Goal: Information Seeking & Learning: Check status

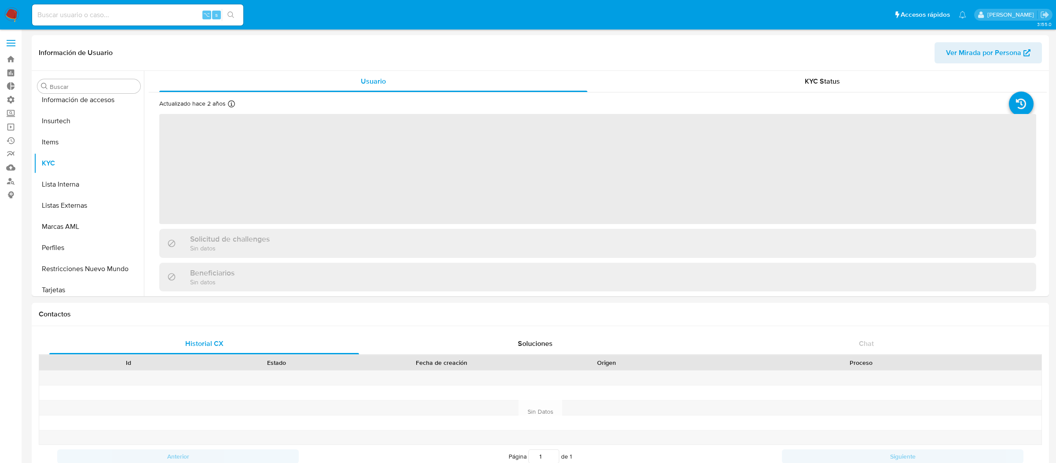
scroll to position [392, 0]
click at [134, 13] on input at bounding box center [137, 14] width 211 height 11
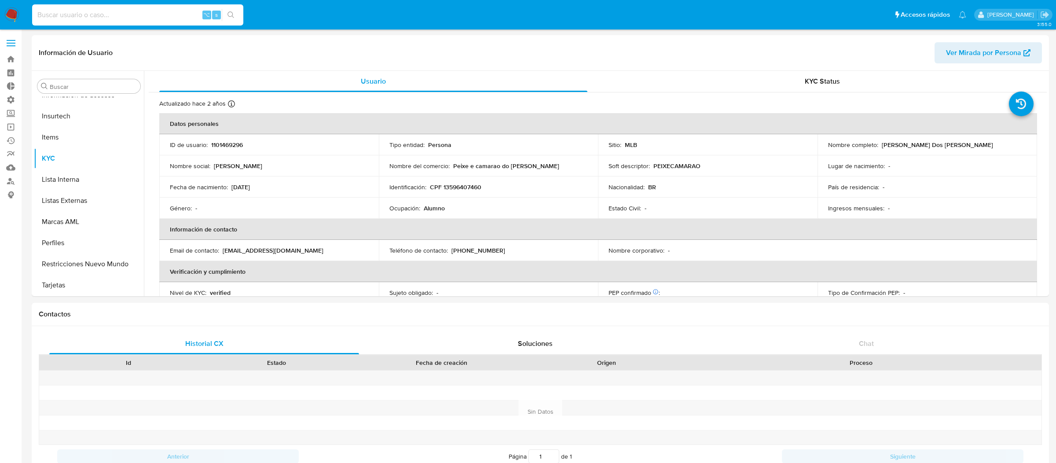
paste input "24993331"
type input "24993331"
select select "10"
type input "24993331"
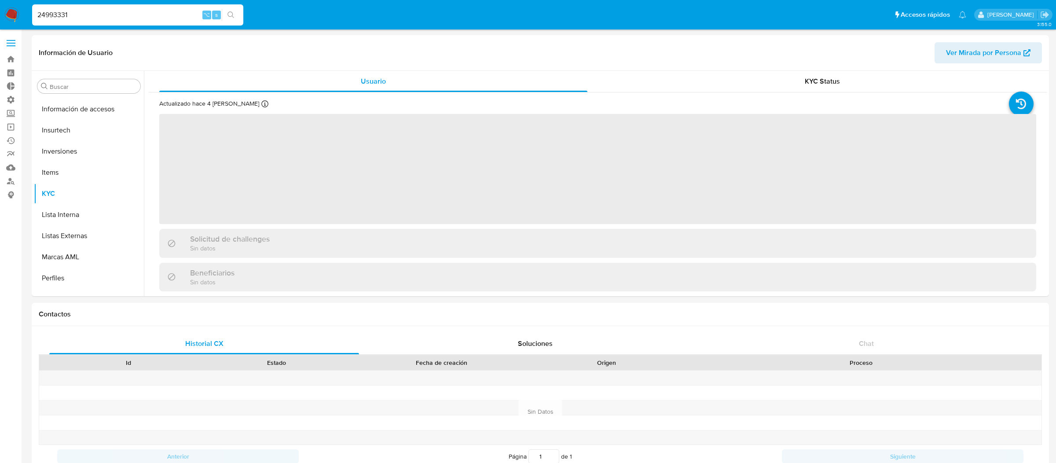
scroll to position [414, 0]
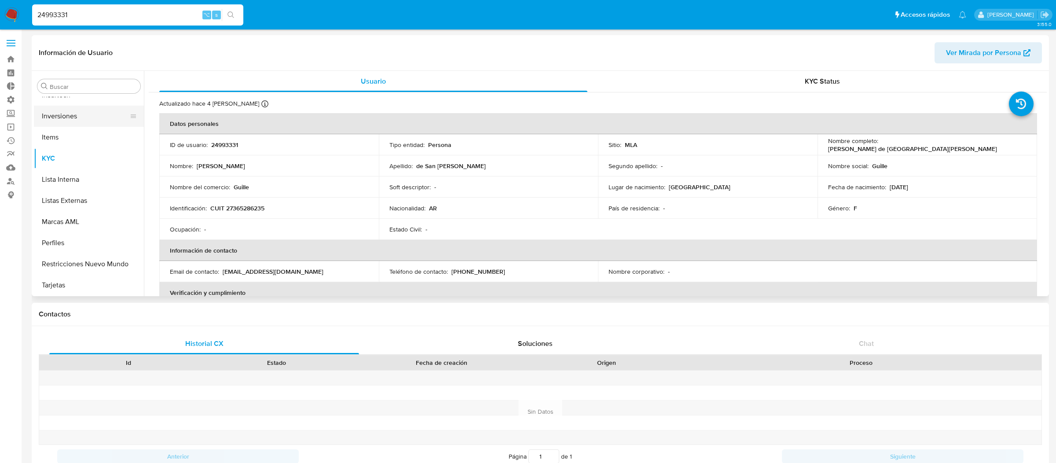
select select "10"
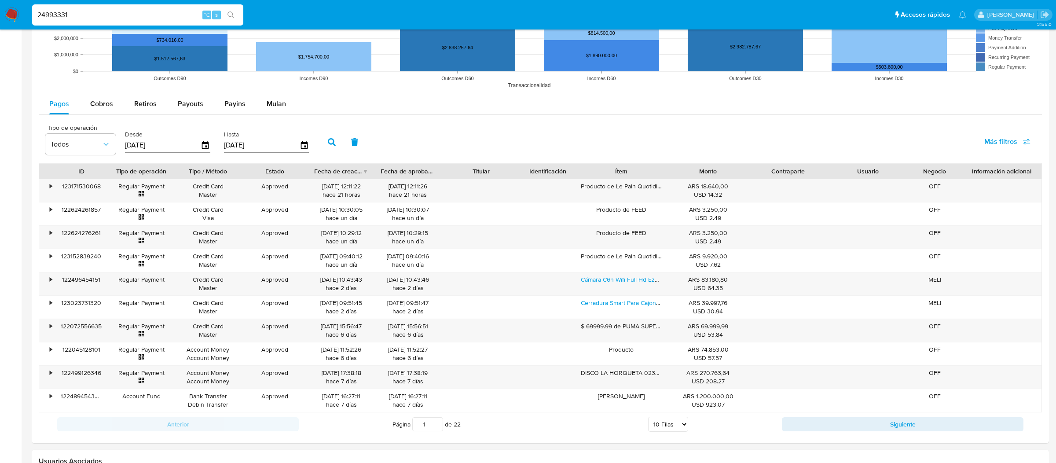
scroll to position [770, 0]
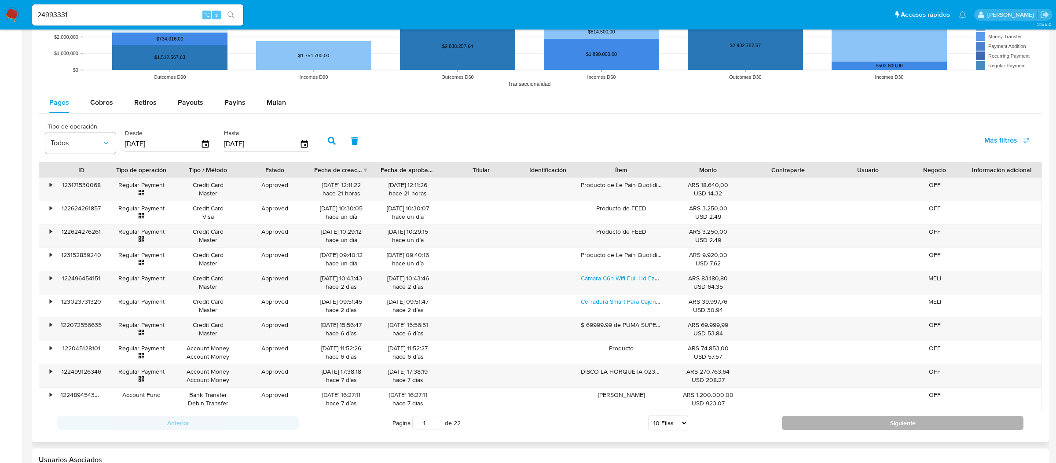
click at [795, 428] on button "Siguiente" at bounding box center [903, 423] width 242 height 14
type input "2"
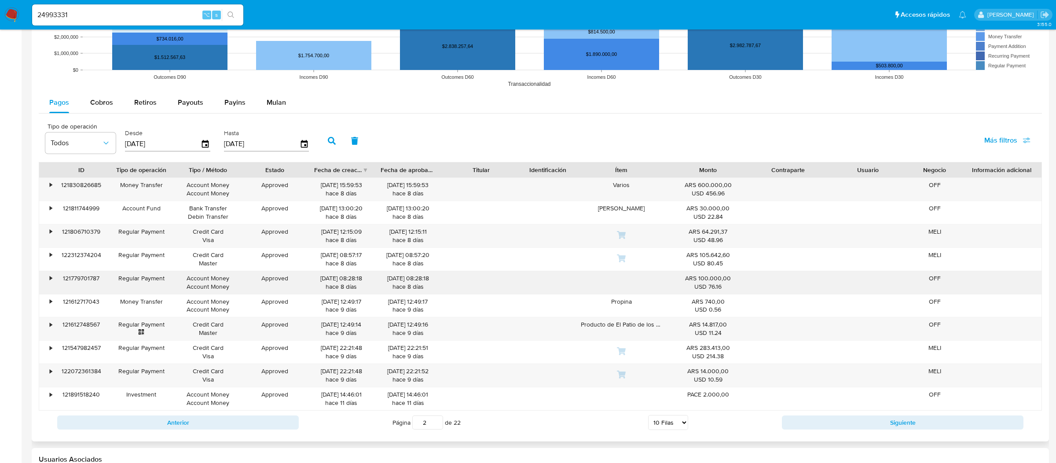
click at [49, 279] on div "•" at bounding box center [46, 282] width 15 height 23
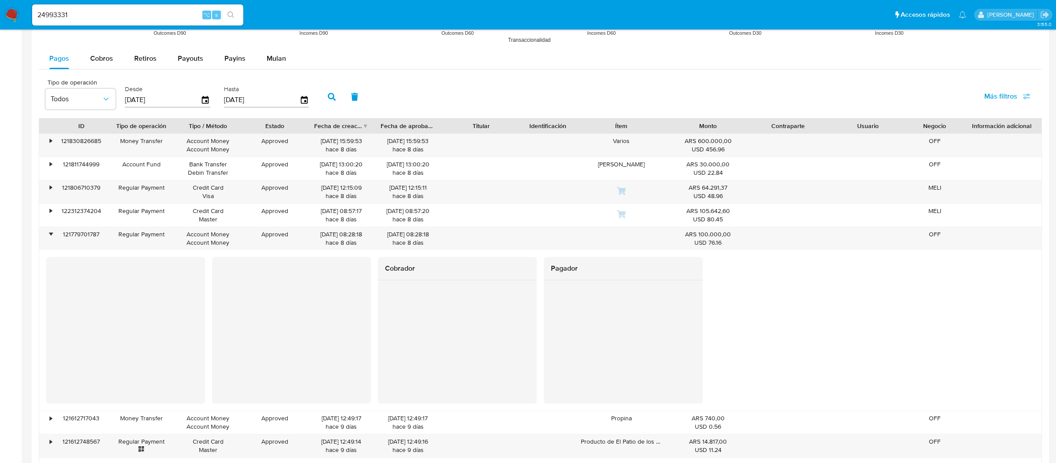
scroll to position [830, 0]
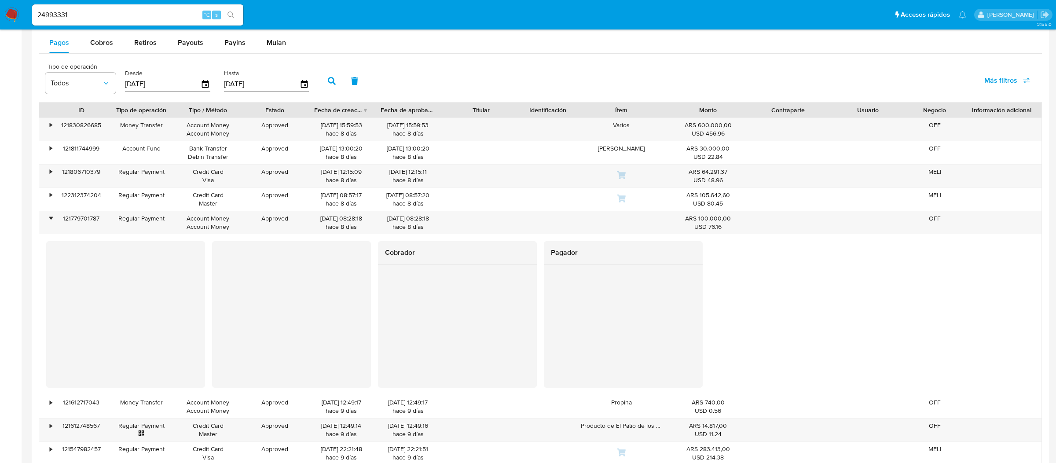
click at [148, 377] on div at bounding box center [125, 314] width 159 height 147
click at [183, 11] on input "24993331" at bounding box center [137, 14] width 211 height 11
paste input "589005063"
type input "589005063"
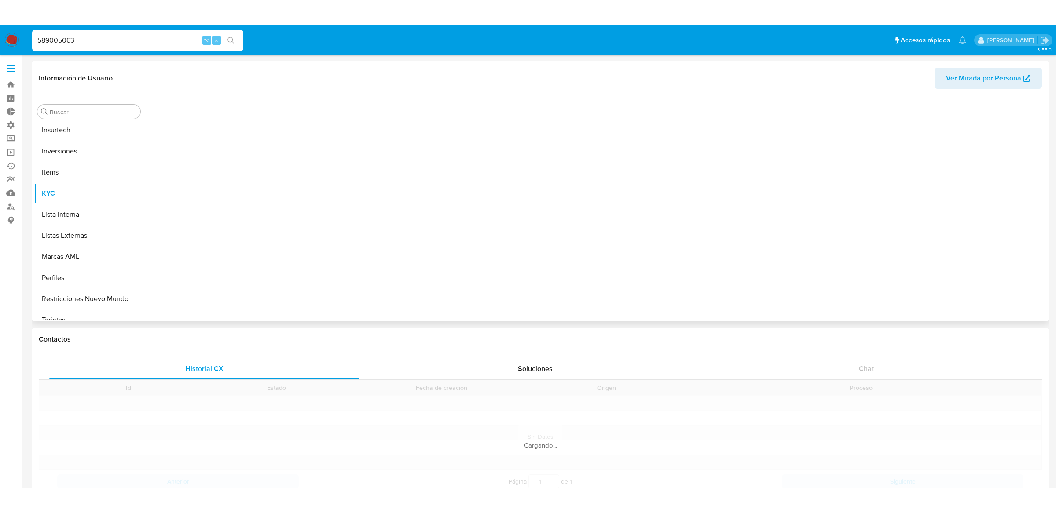
scroll to position [414, 0]
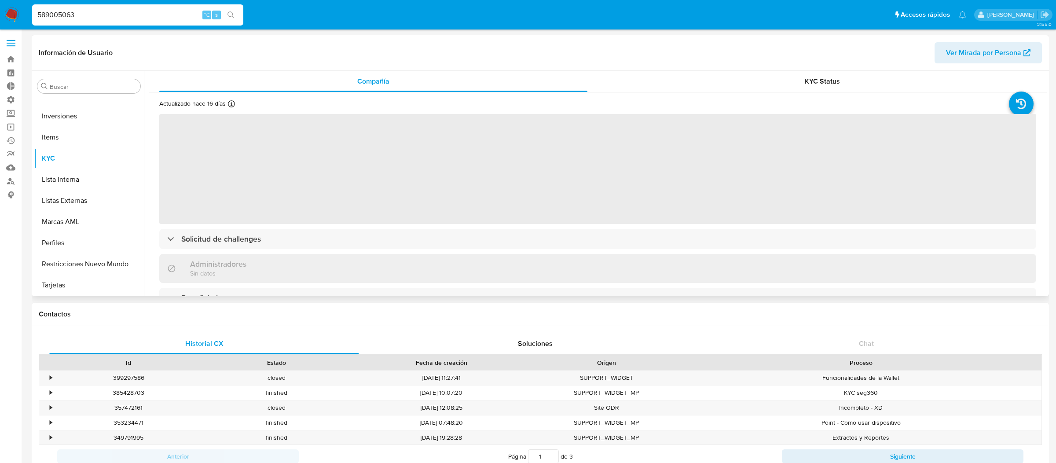
select select "10"
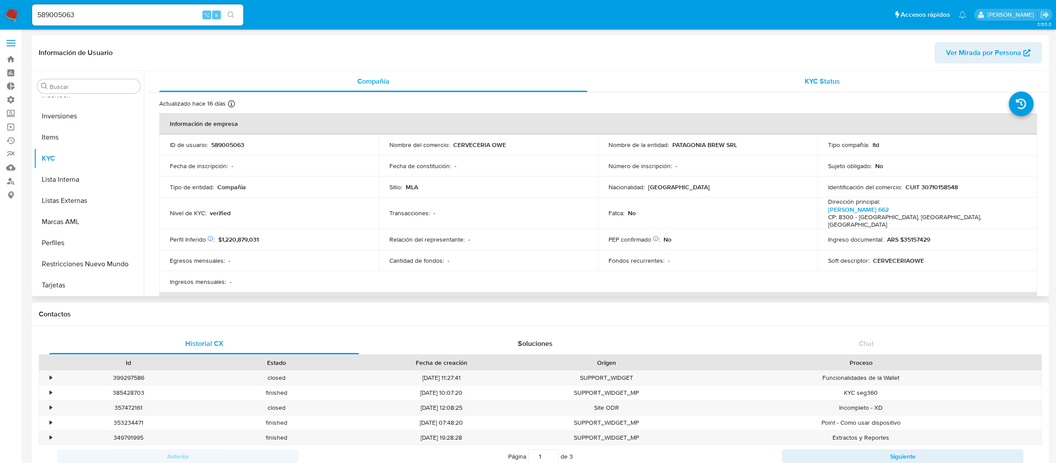
click at [708, 84] on div "KYC Status" at bounding box center [822, 81] width 428 height 21
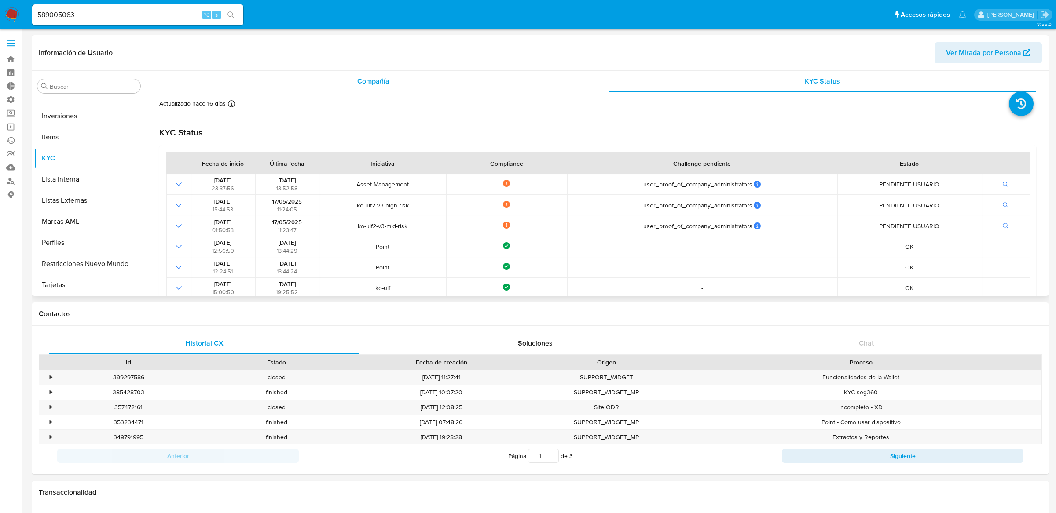
click at [476, 82] on div "Compañía" at bounding box center [373, 81] width 428 height 21
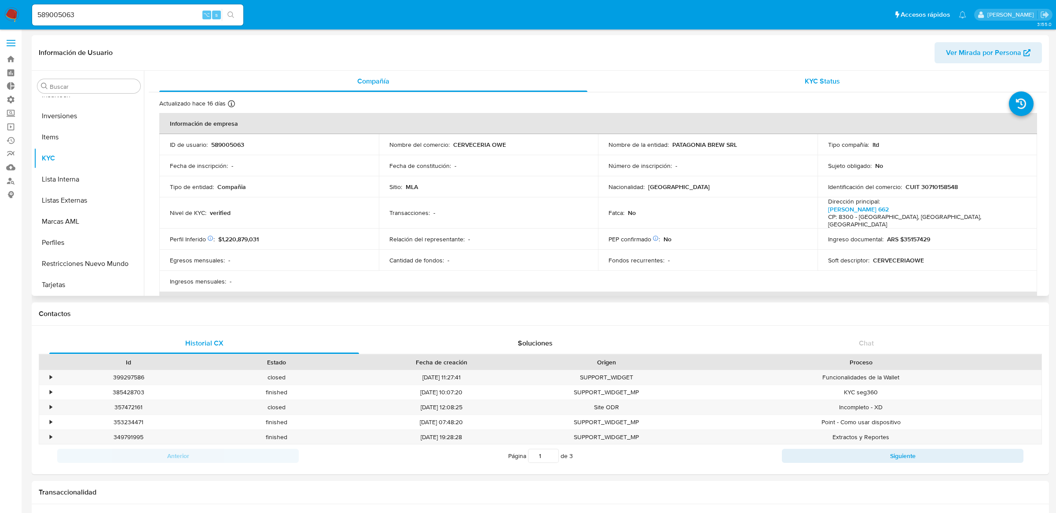
click at [656, 83] on div "KYC Status" at bounding box center [822, 81] width 428 height 21
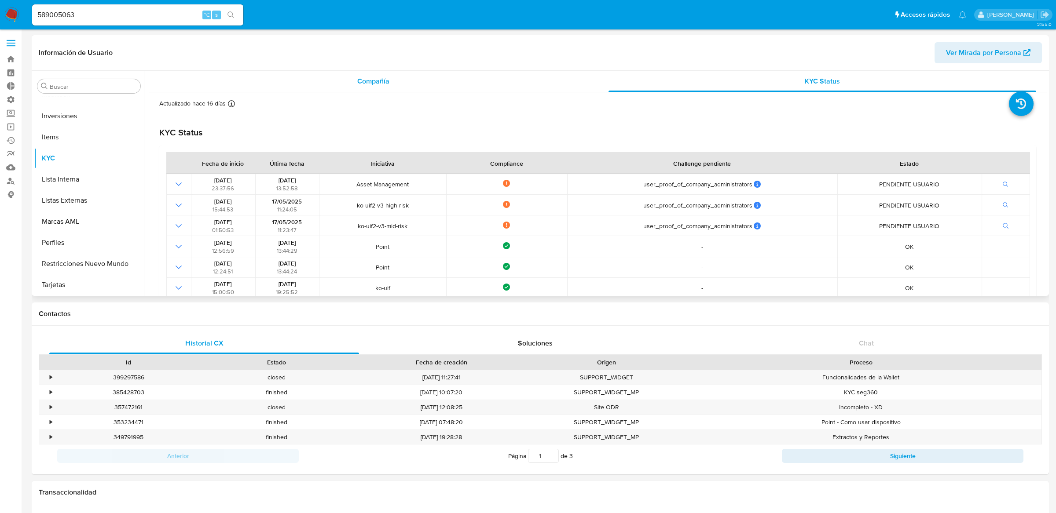
click at [561, 73] on div "Compañía" at bounding box center [373, 81] width 428 height 21
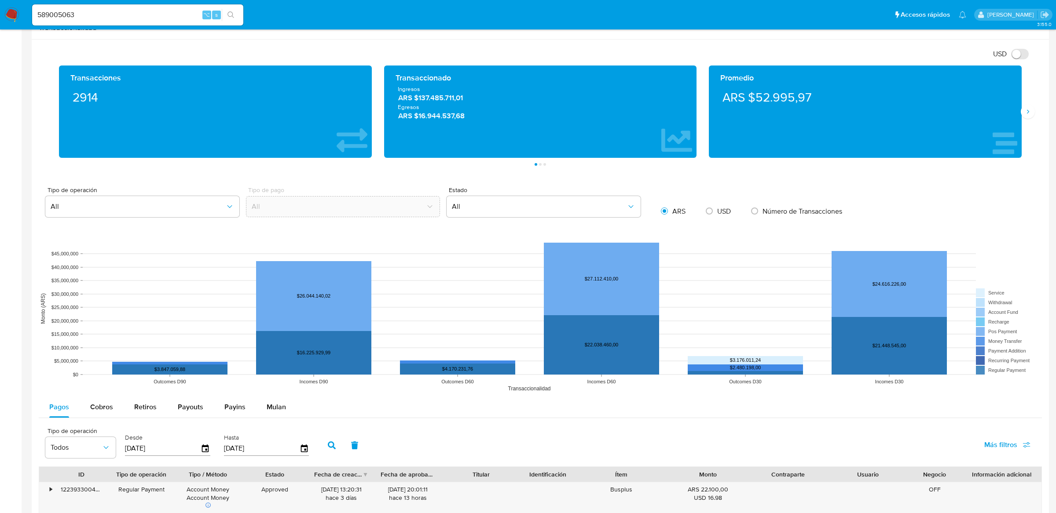
scroll to position [516, 0]
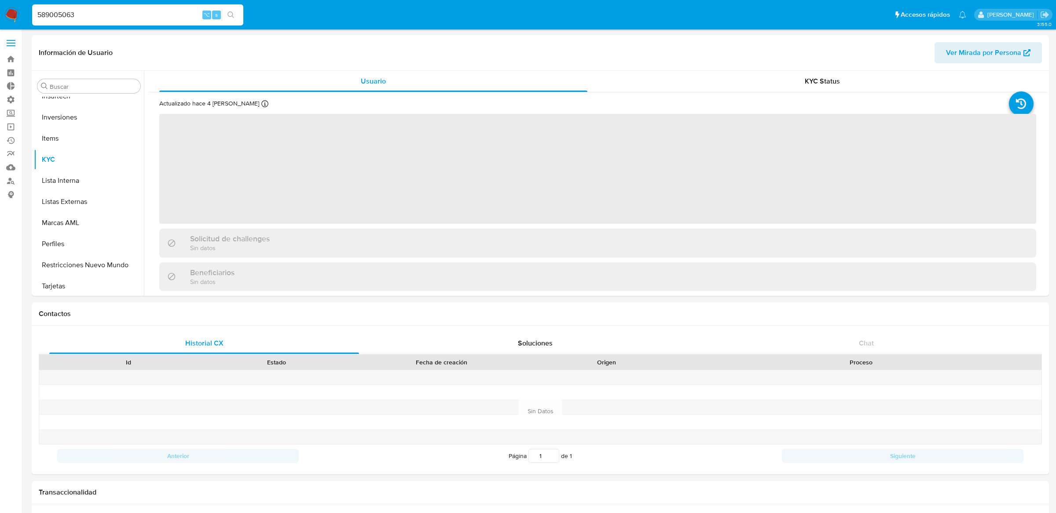
scroll to position [414, 0]
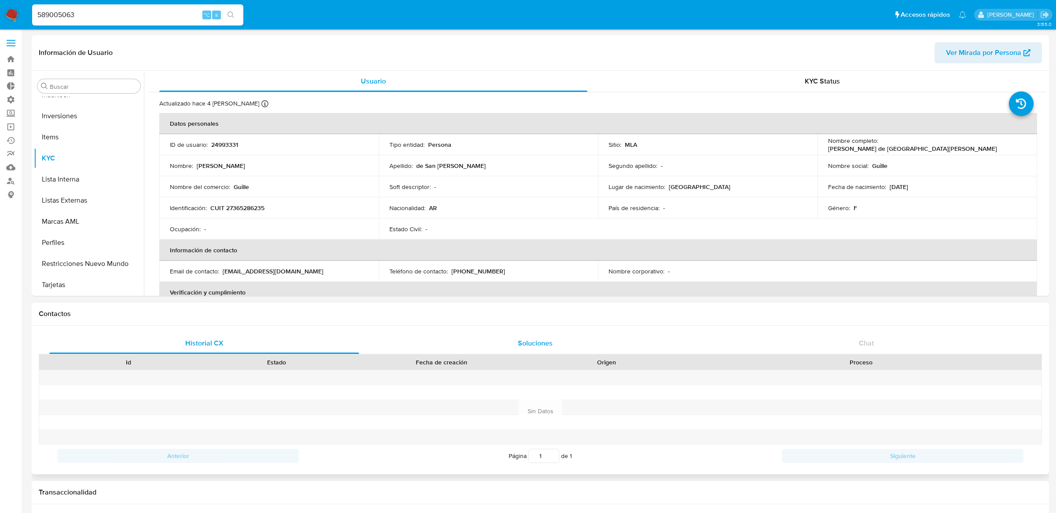
select select "10"
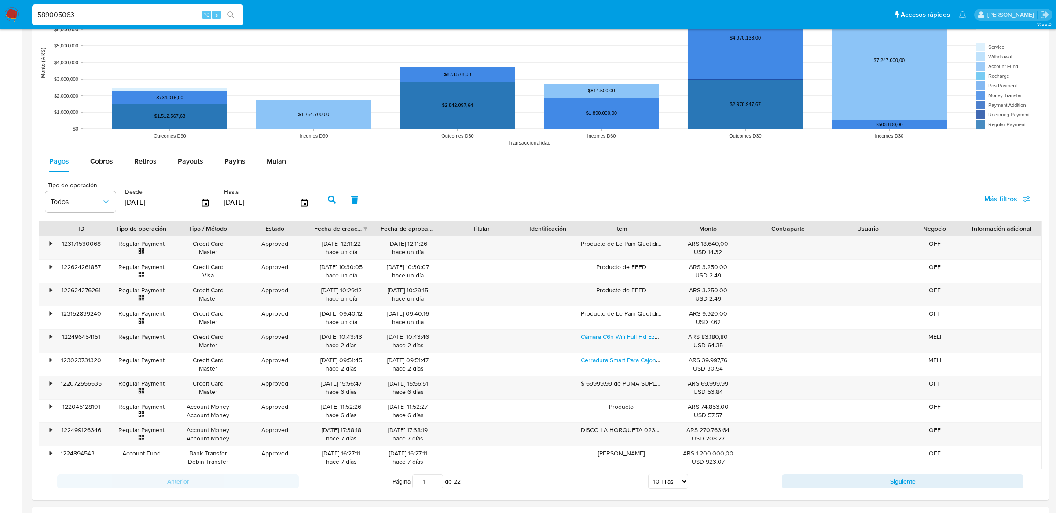
scroll to position [835, 0]
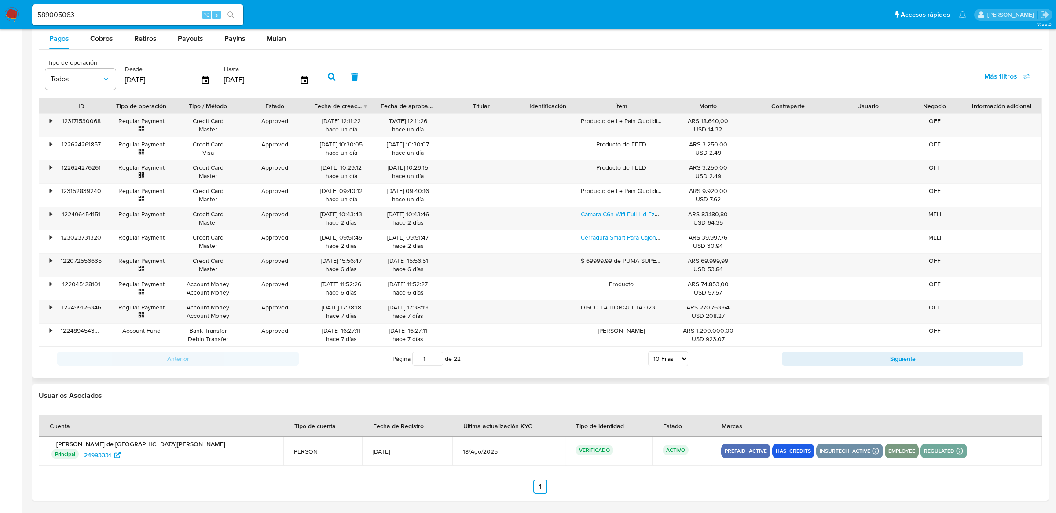
click at [806, 367] on div "Anterior Página 1 de 22 5 [PERSON_NAME] 10 [PERSON_NAME] 20 [PERSON_NAME] 25 [P…" at bounding box center [540, 359] width 1003 height 24
click at [806, 366] on button "Siguiente" at bounding box center [903, 359] width 242 height 14
type input "2"
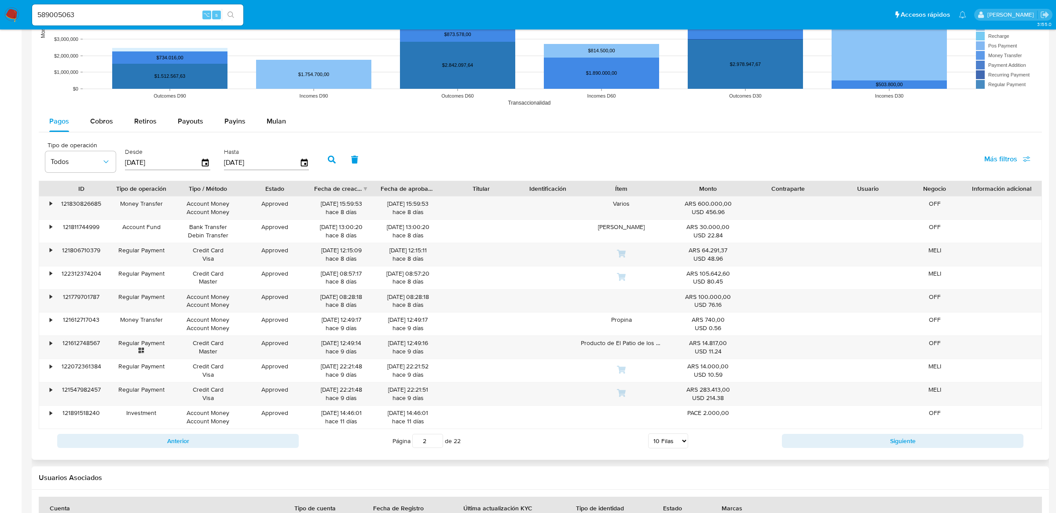
scroll to position [835, 0]
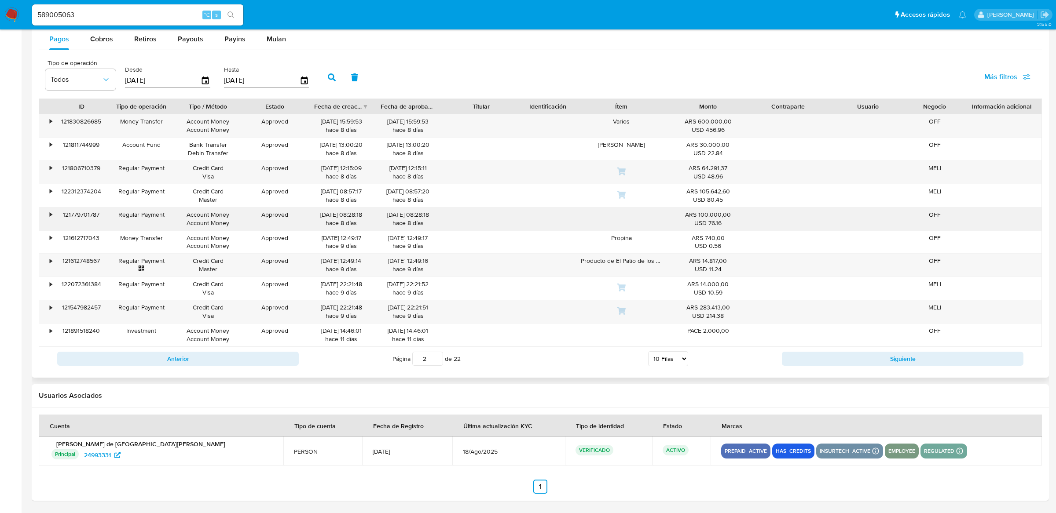
click at [52, 215] on div "•" at bounding box center [51, 215] width 2 height 8
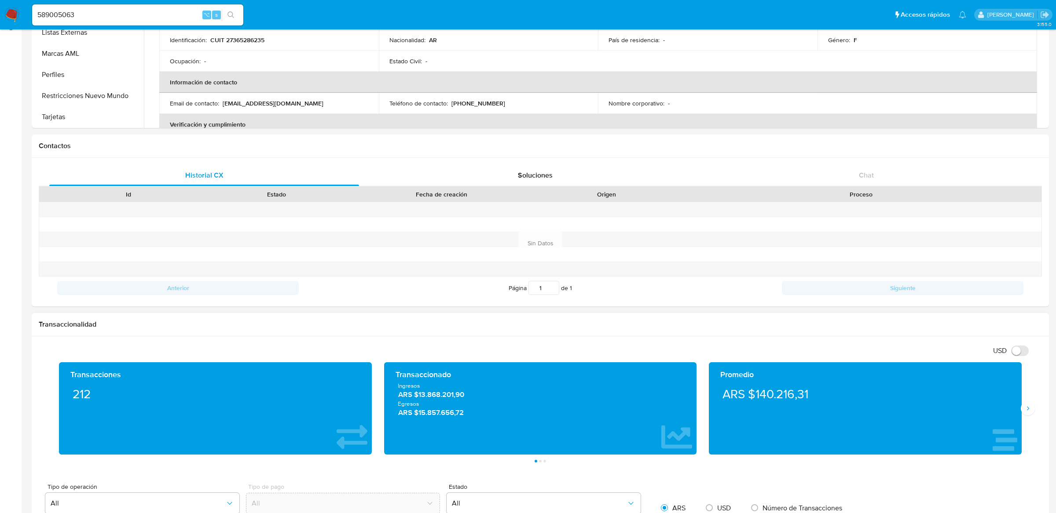
scroll to position [0, 0]
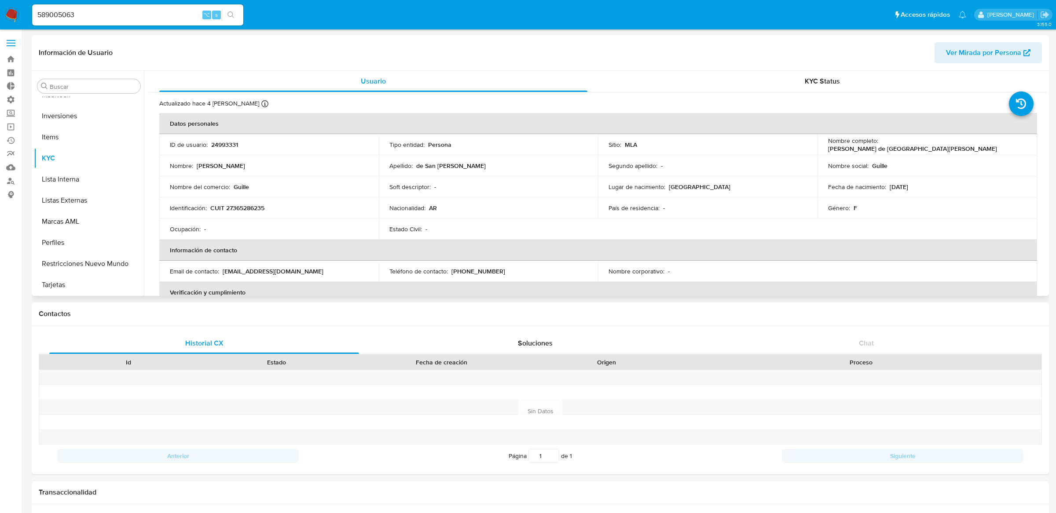
click at [220, 141] on p "24993331" at bounding box center [224, 145] width 27 height 8
copy p "24993331"
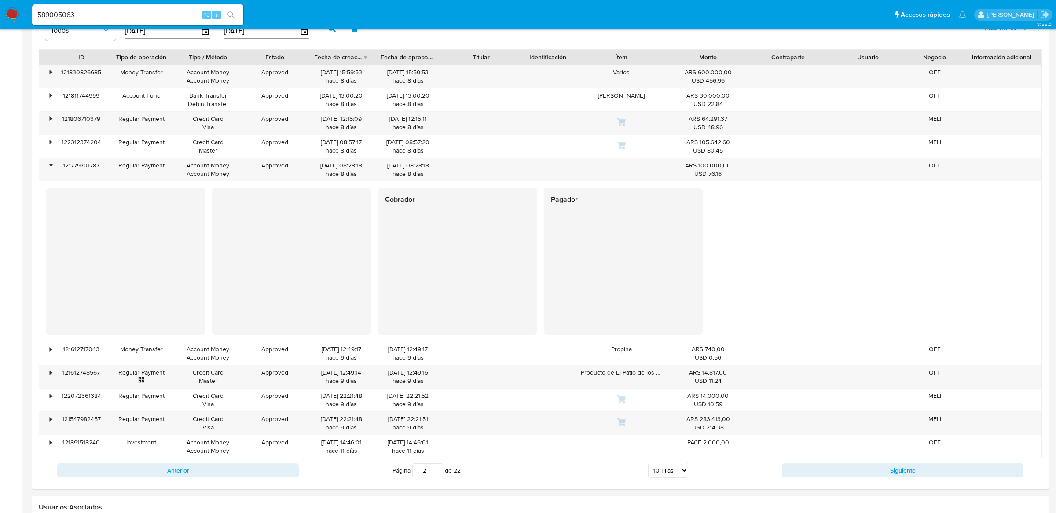
scroll to position [881, 0]
click at [155, 18] on input "589005063" at bounding box center [137, 14] width 211 height 11
paste input "238738512"
type input "238738512"
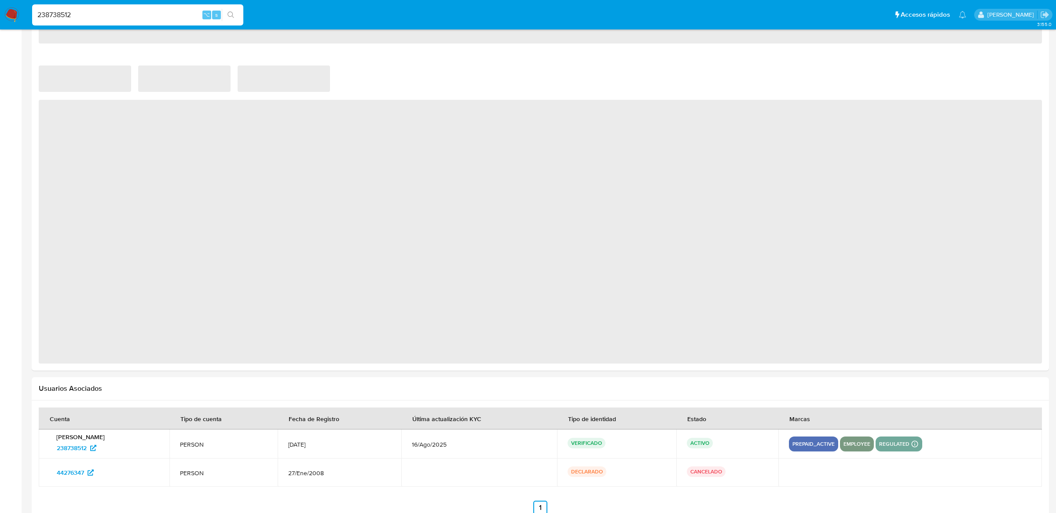
scroll to position [581, 0]
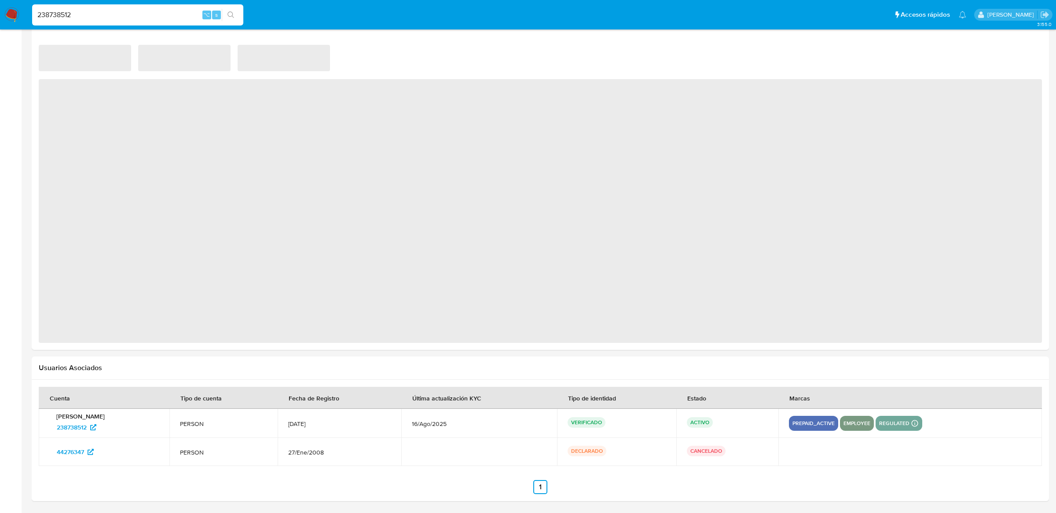
select select "10"
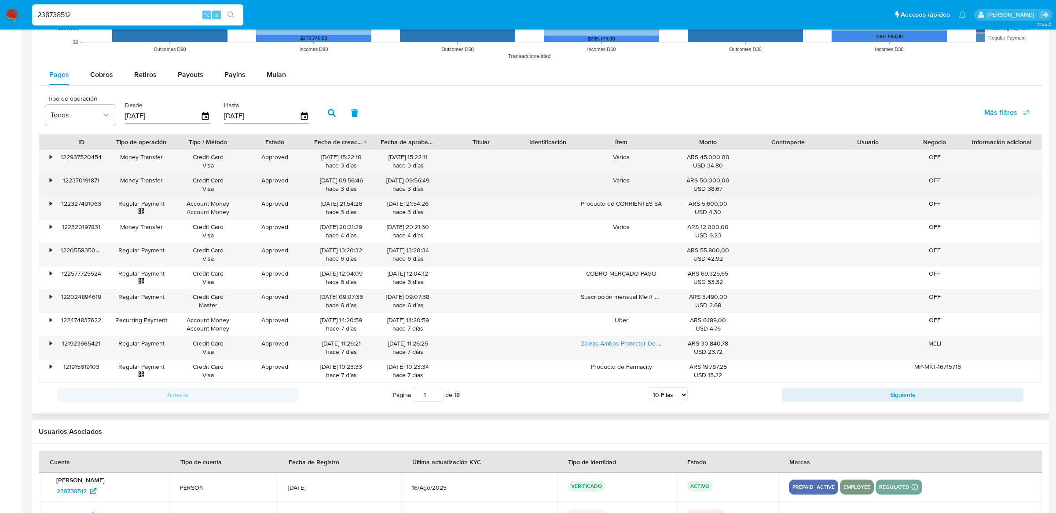
scroll to position [798, 0]
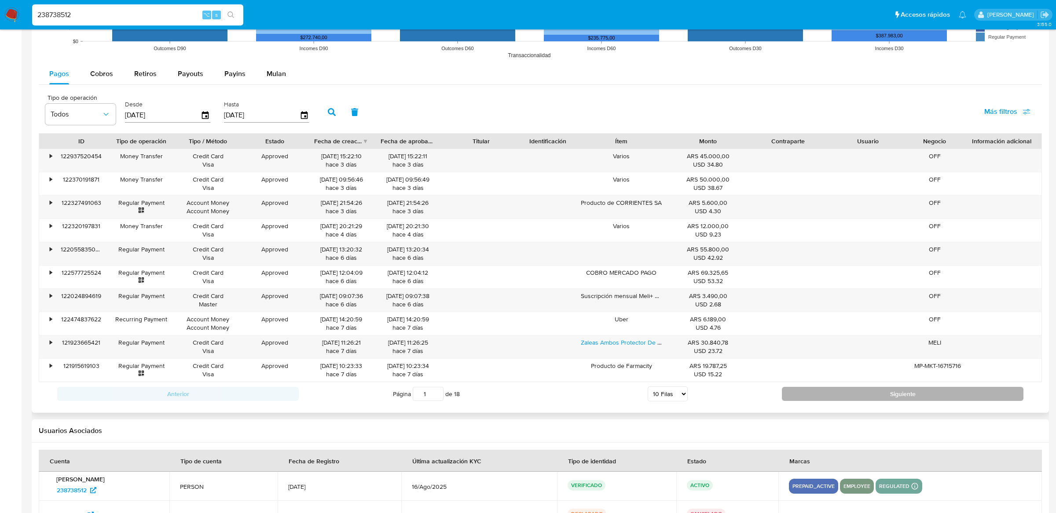
click at [786, 396] on button "Siguiente" at bounding box center [903, 394] width 242 height 14
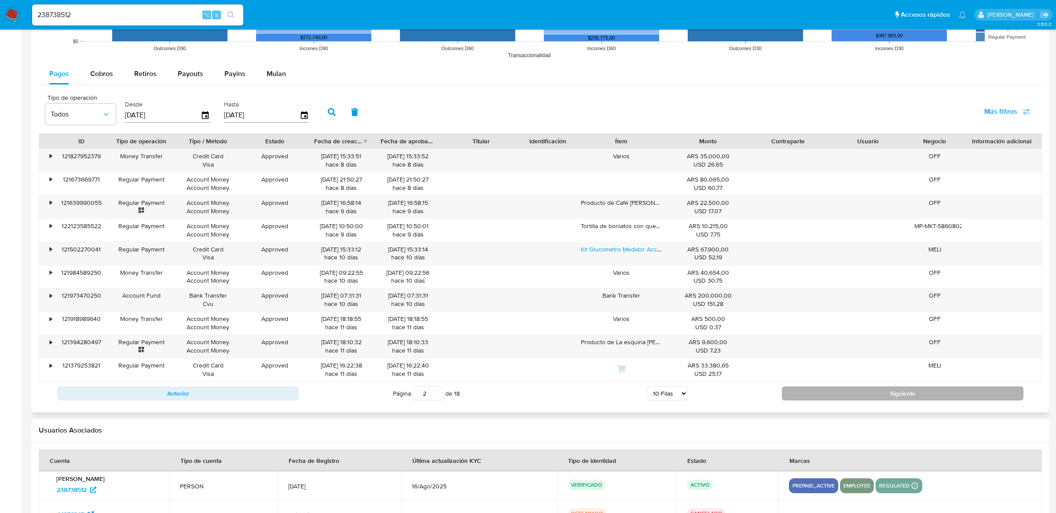
click at [787, 394] on button "Siguiente" at bounding box center [903, 394] width 242 height 14
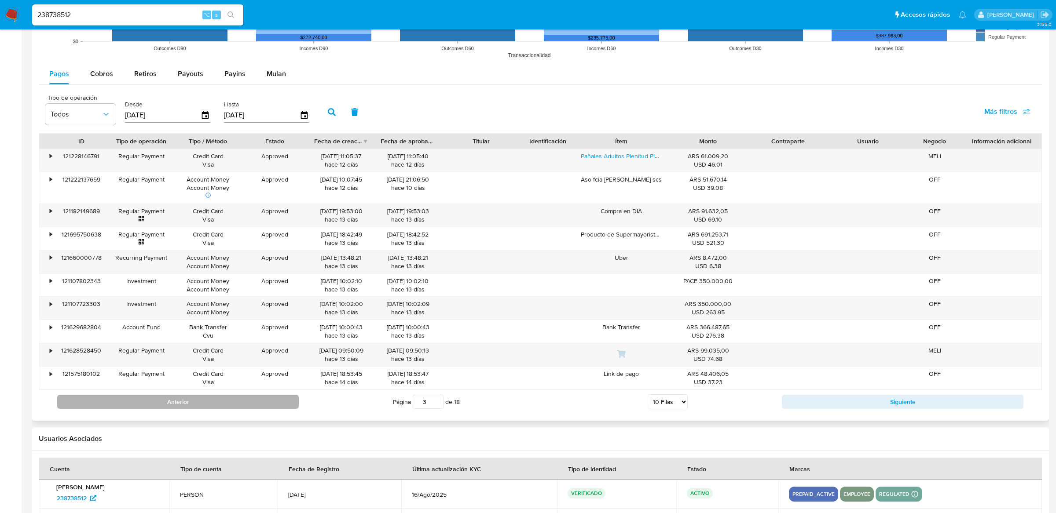
click at [253, 403] on button "Anterior" at bounding box center [178, 402] width 242 height 14
type input "2"
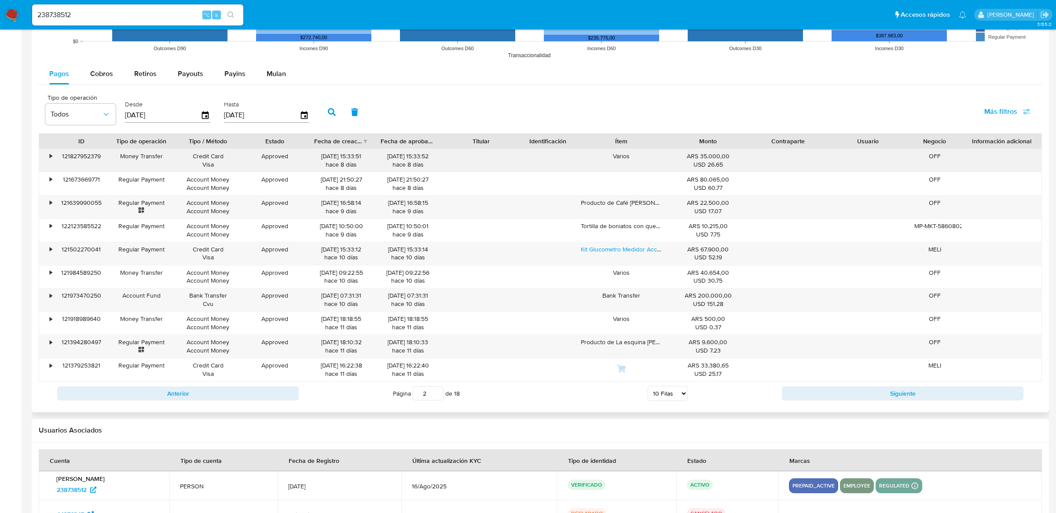
click at [52, 159] on div "•" at bounding box center [51, 156] width 2 height 8
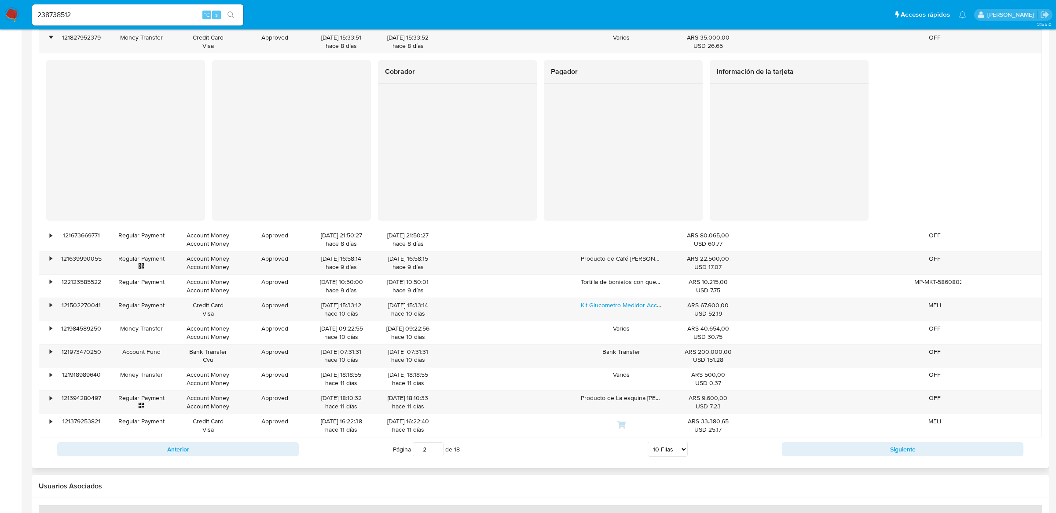
scroll to position [641, 0]
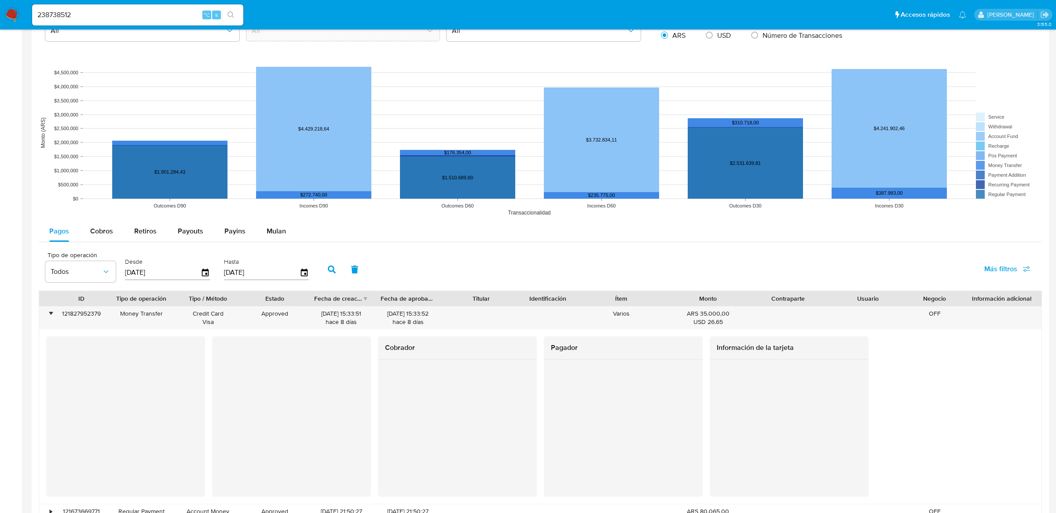
click at [1011, 276] on span "Más filtros" at bounding box center [1000, 269] width 33 height 21
click at [940, 315] on span "Tipo de pago" at bounding box center [936, 311] width 40 height 9
click at [911, 315] on input "Tipo de pago" at bounding box center [907, 311] width 7 height 7
checkbox input "true"
type input "[DATE]"
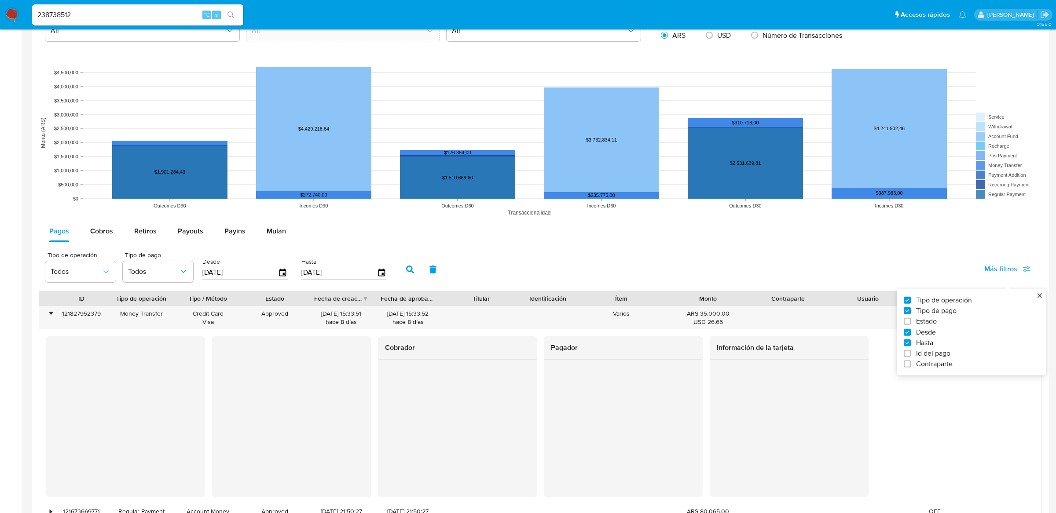
click at [802, 253] on div "Tipo de operación Todos Tipo de pago Todos Desde [DATE] Hasta [DATE] Más filtro…" at bounding box center [540, 269] width 1003 height 44
click at [160, 270] on span "Todos" at bounding box center [153, 271] width 51 height 9
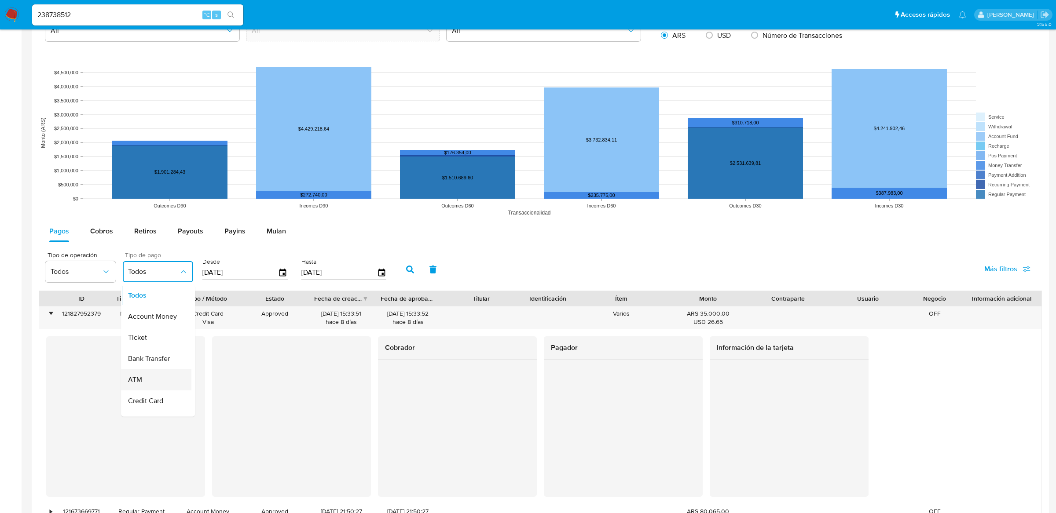
scroll to position [4, 0]
click at [141, 396] on span "Credit Card" at bounding box center [145, 397] width 35 height 9
click at [409, 277] on button "button" at bounding box center [410, 269] width 23 height 21
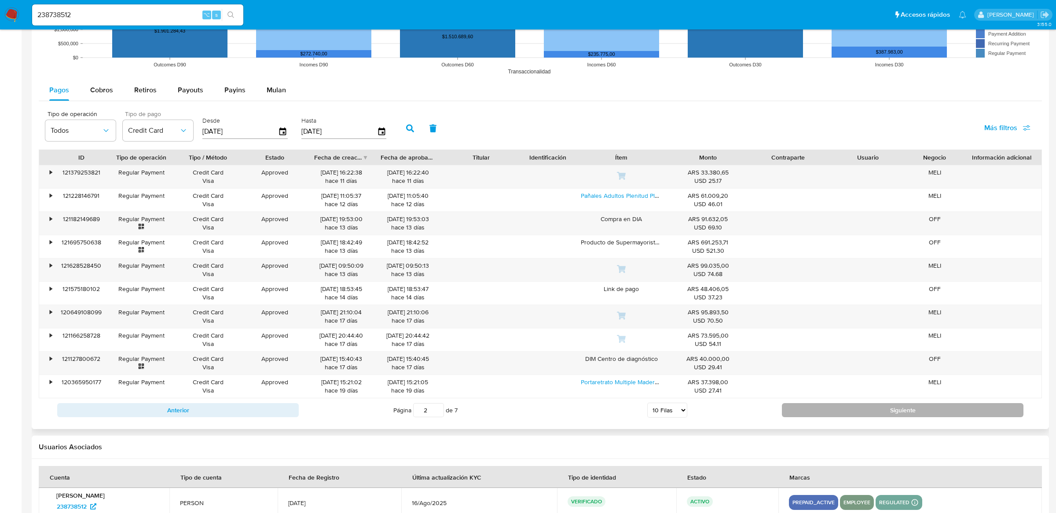
click at [832, 410] on button "Siguiente" at bounding box center [903, 410] width 242 height 14
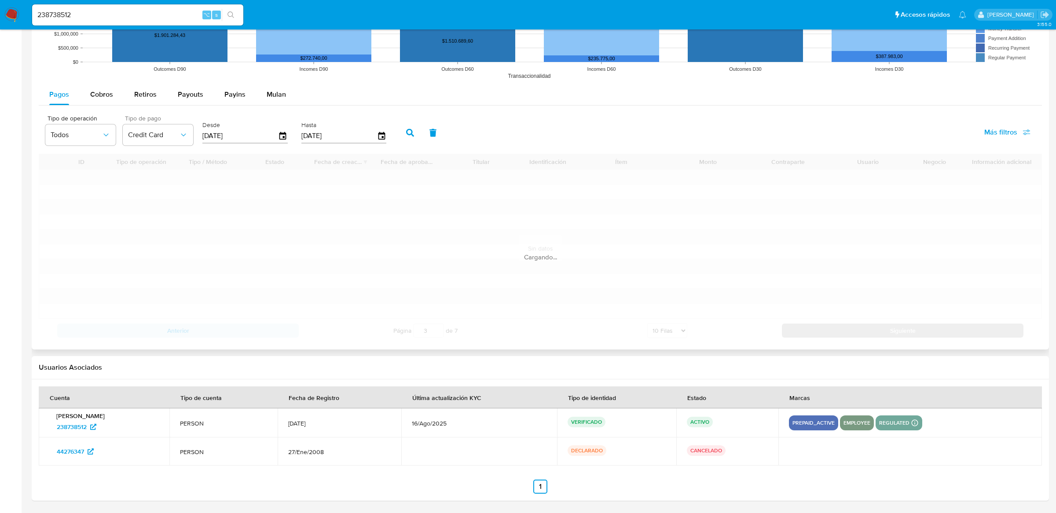
scroll to position [782, 0]
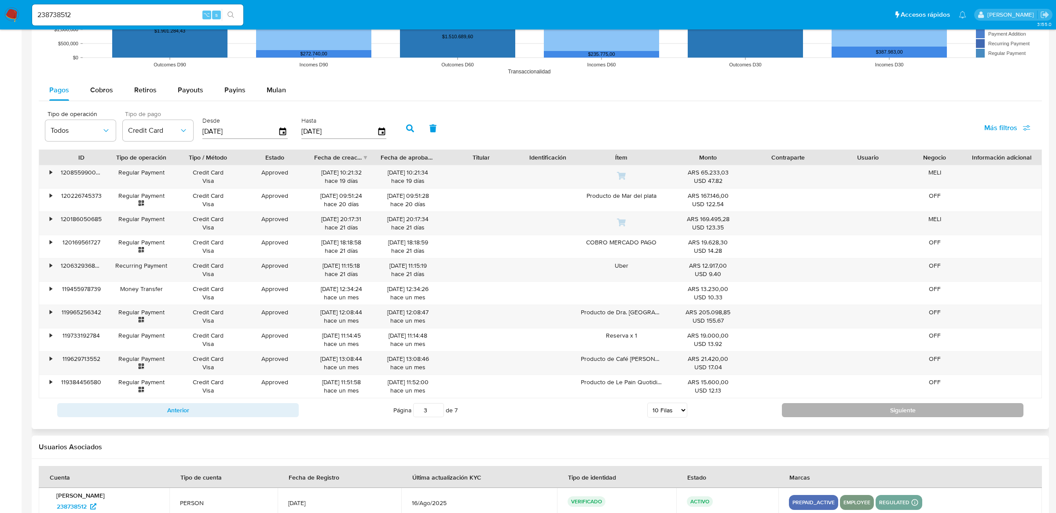
click at [832, 410] on button "Siguiente" at bounding box center [903, 410] width 242 height 14
type input "4"
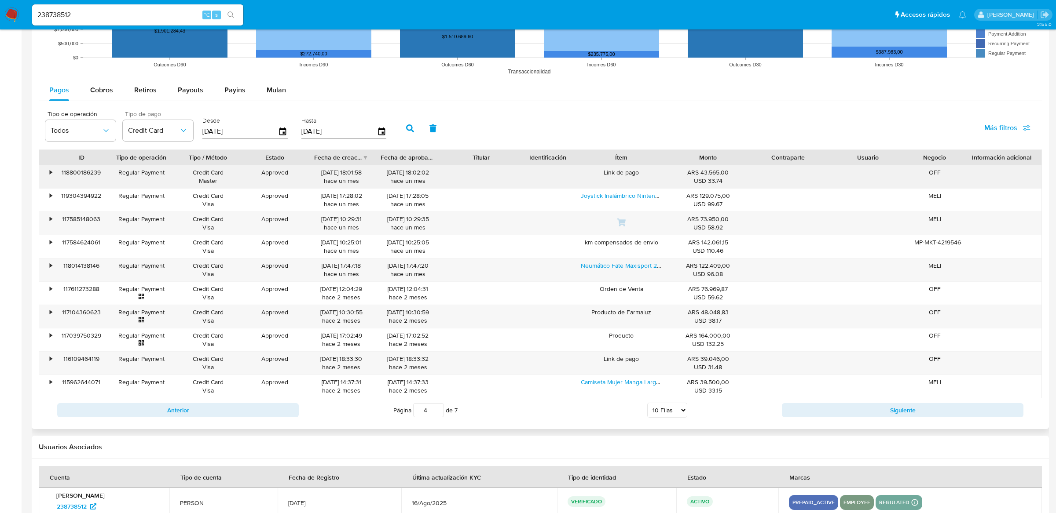
click at [45, 175] on div "•" at bounding box center [46, 176] width 15 height 23
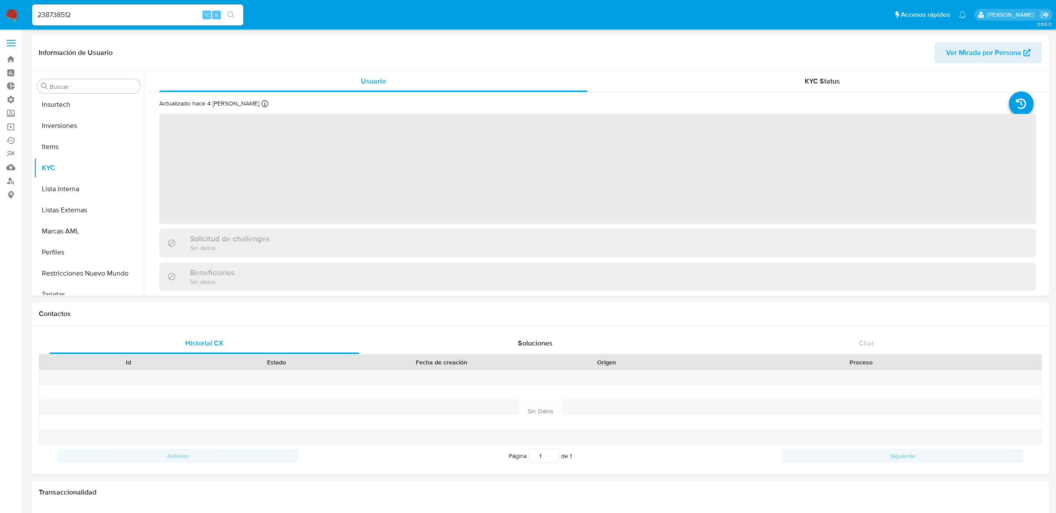
scroll to position [414, 0]
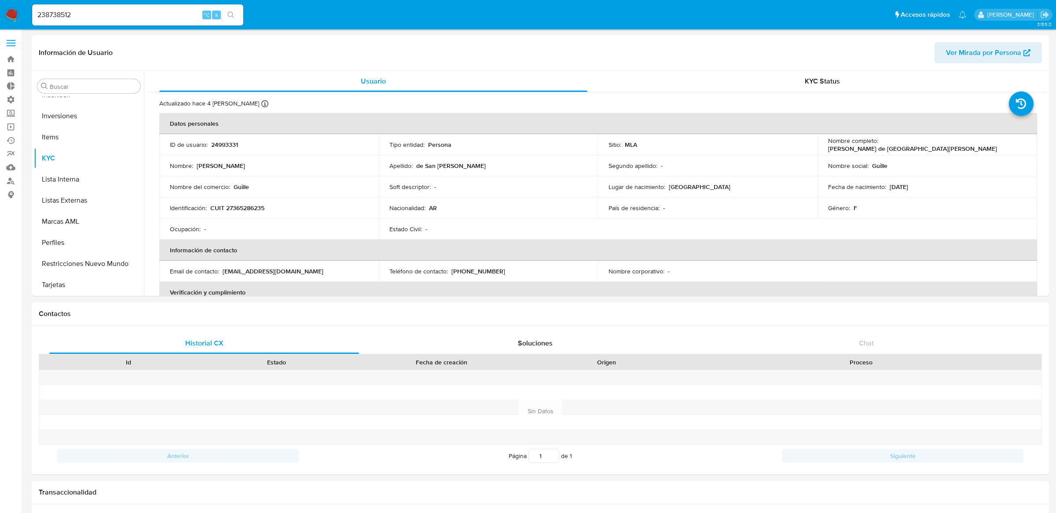
select select "10"
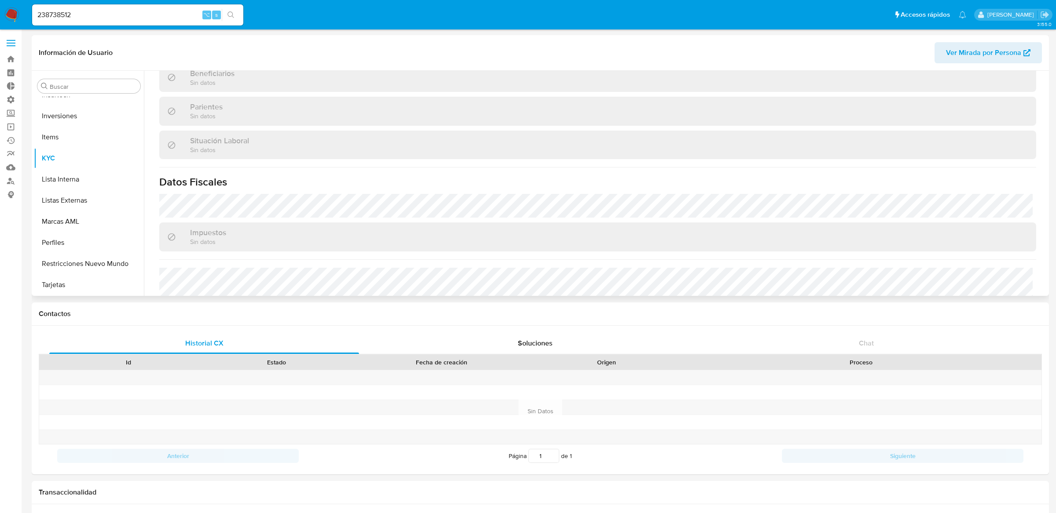
scroll to position [455, 0]
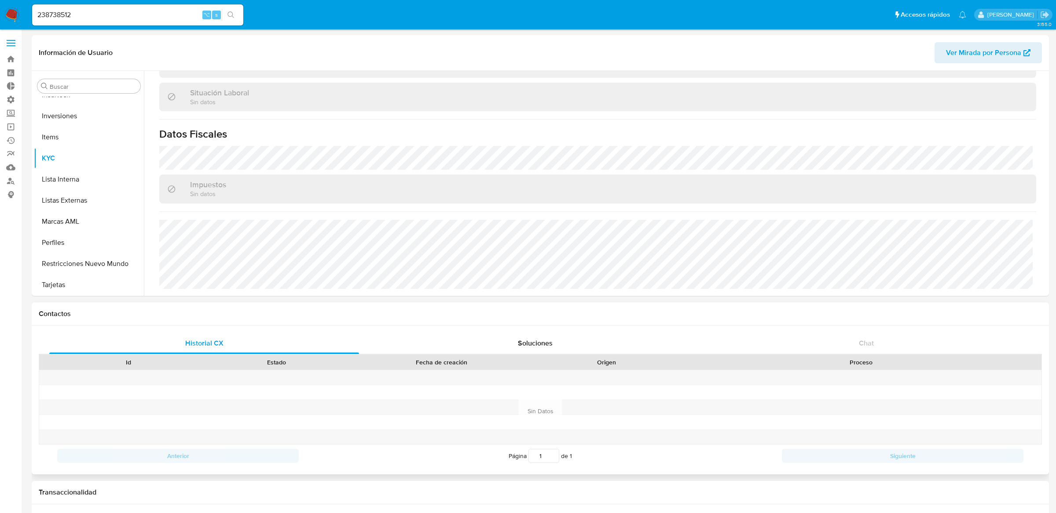
select select "10"
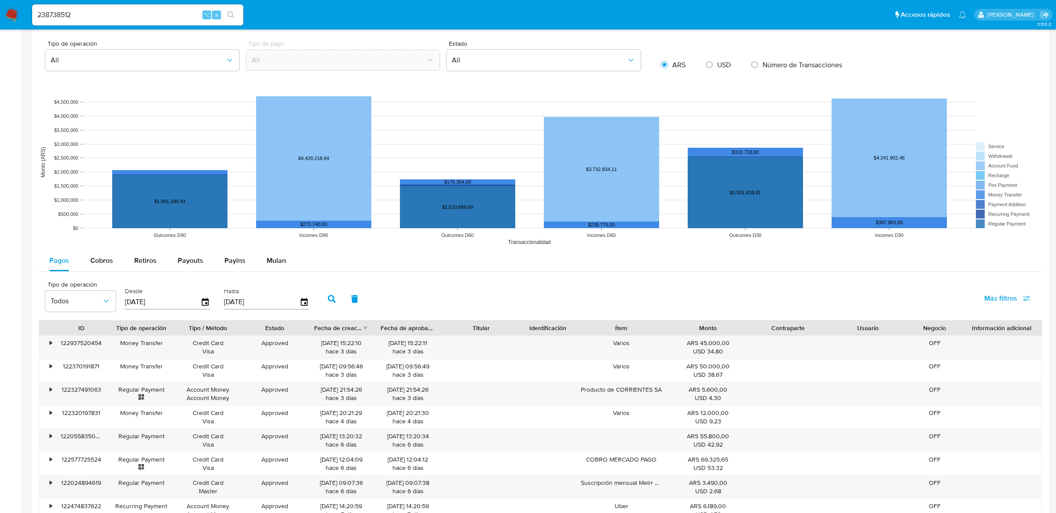
scroll to position [697, 0]
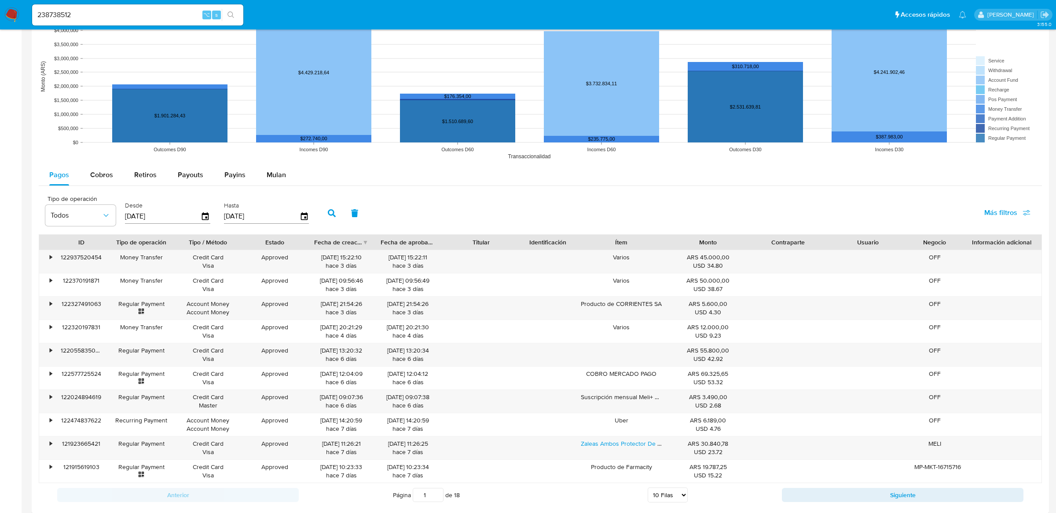
click at [164, 15] on input "238738512" at bounding box center [137, 14] width 211 height 11
paste input "4993331"
type input "24993331"
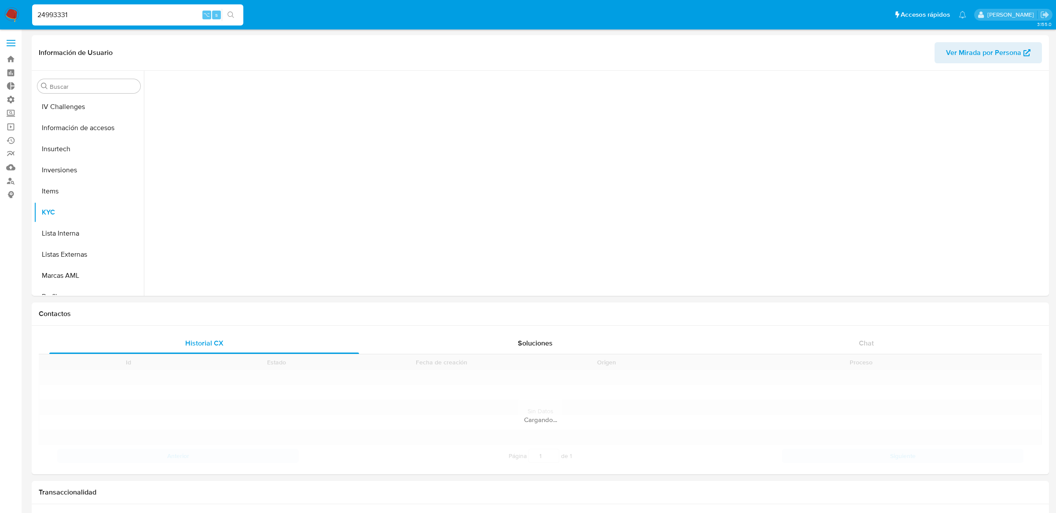
scroll to position [414, 0]
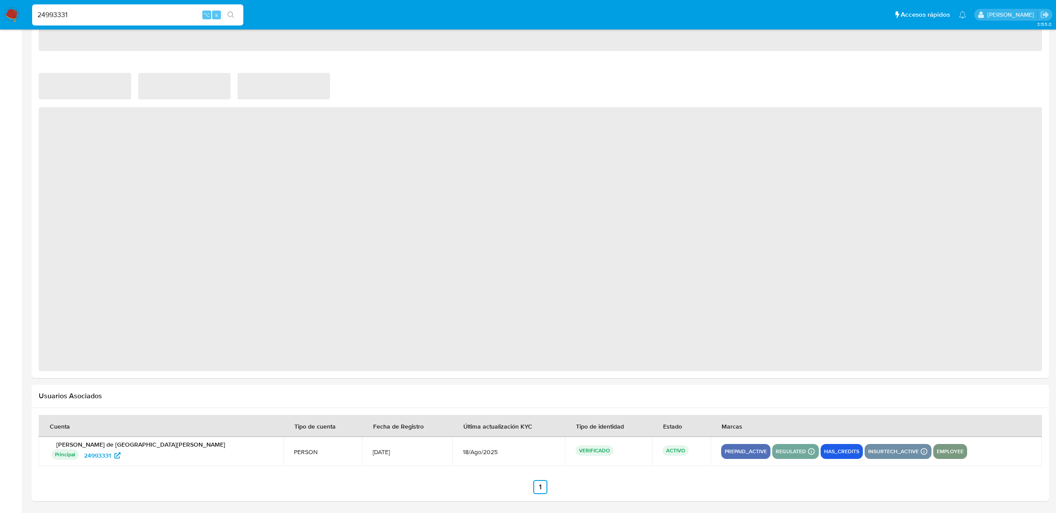
select select "10"
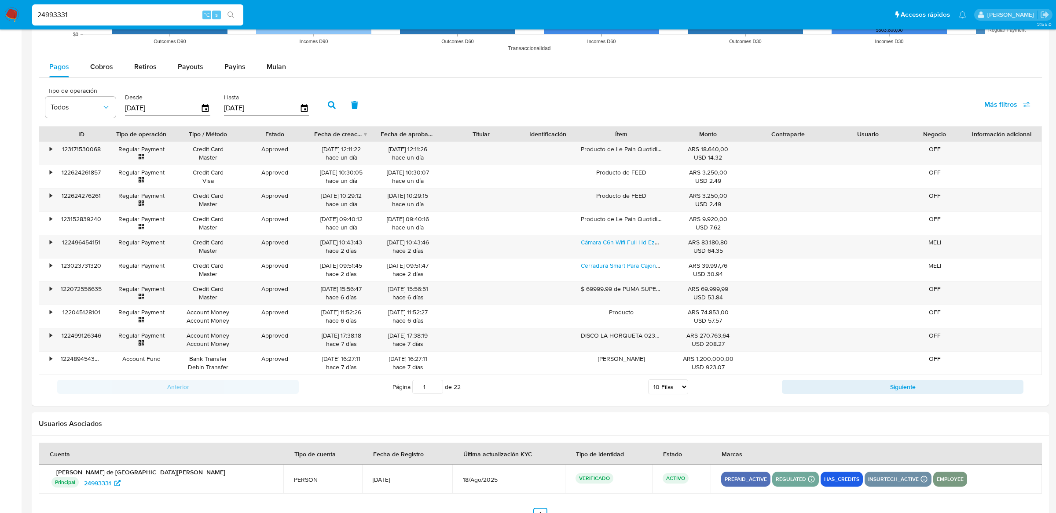
scroll to position [811, 0]
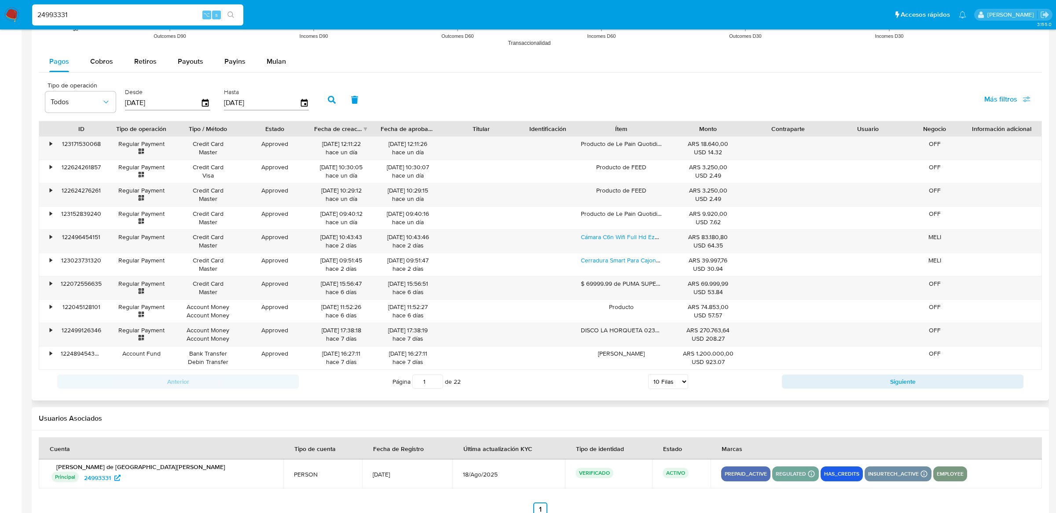
click at [798, 373] on div "Anterior Página 1 de 22 5 [PERSON_NAME] 10 [PERSON_NAME] 20 [PERSON_NAME] 25 [P…" at bounding box center [540, 382] width 1003 height 24
click at [798, 380] on button "Siguiente" at bounding box center [903, 382] width 242 height 14
type input "2"
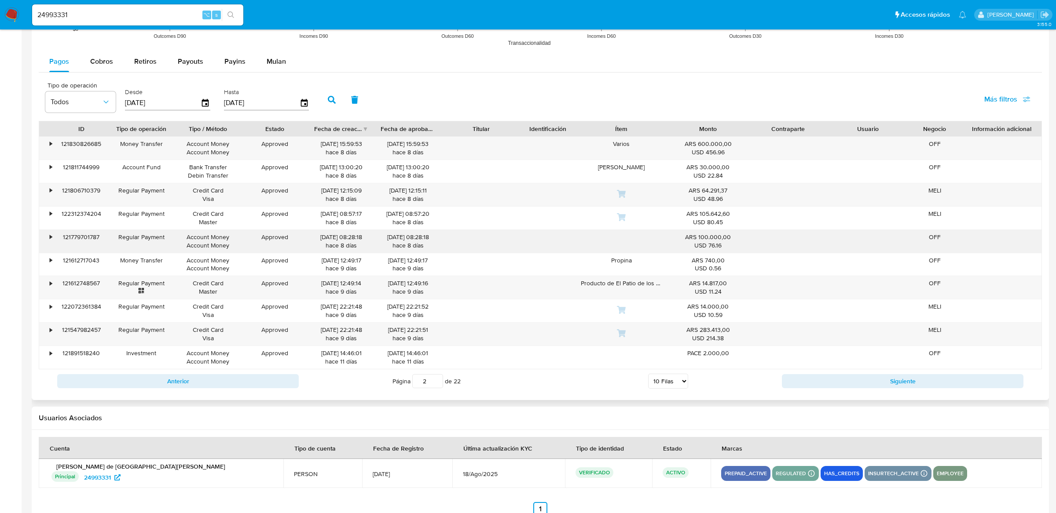
click at [42, 232] on div "•" at bounding box center [46, 241] width 15 height 23
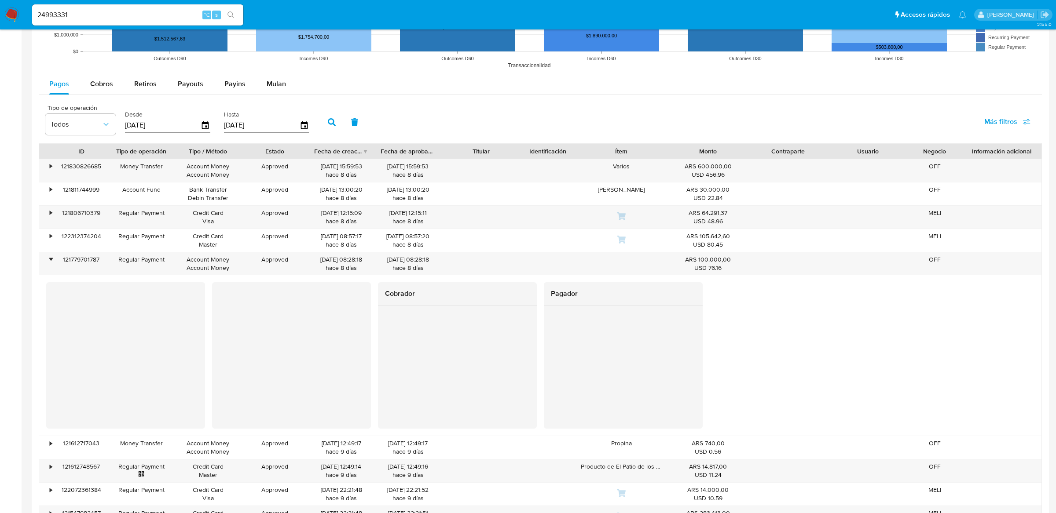
scroll to position [787, 0]
click at [53, 259] on div "•" at bounding box center [46, 264] width 15 height 23
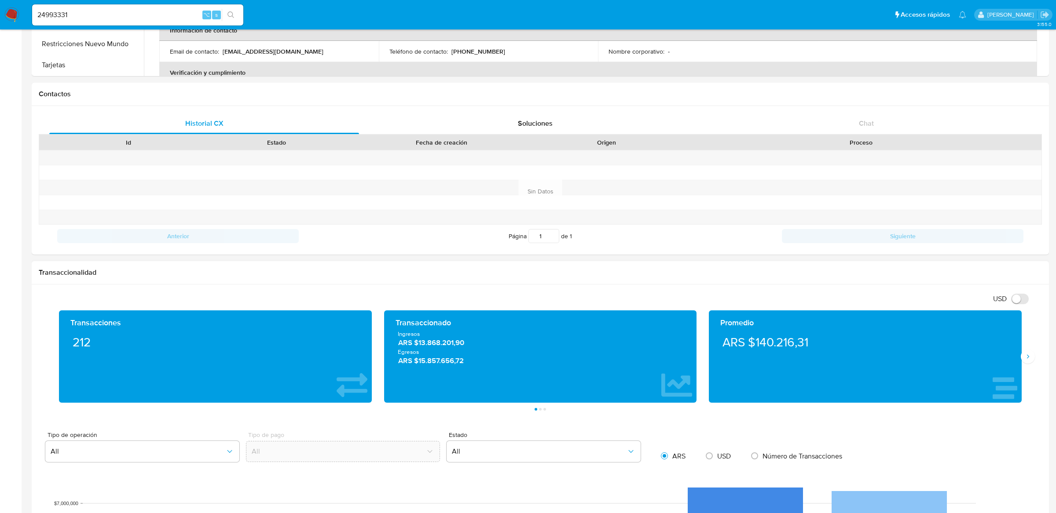
scroll to position [0, 0]
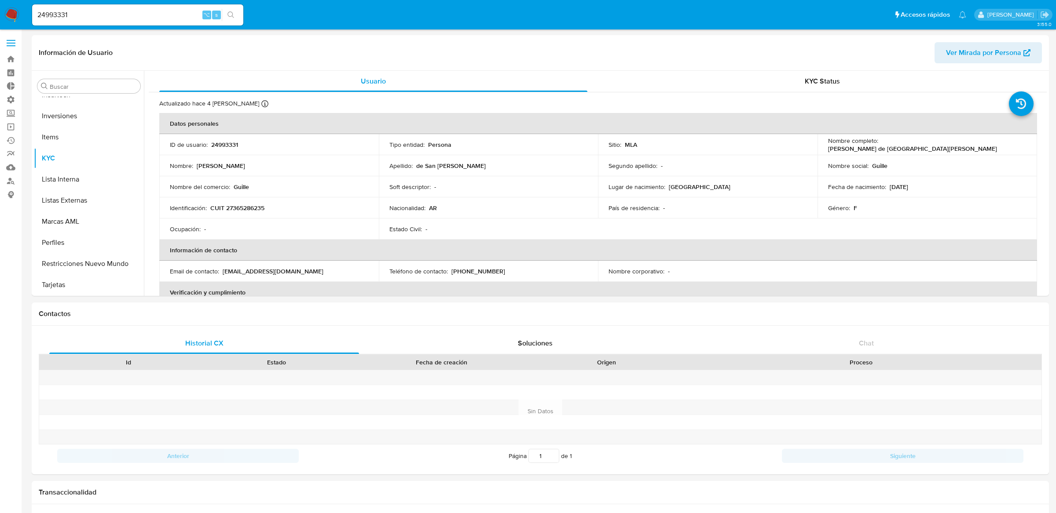
click at [151, 20] on div "24993331 ⌥ s" at bounding box center [137, 14] width 211 height 21
click at [151, 15] on input "24993331" at bounding box center [137, 14] width 211 height 11
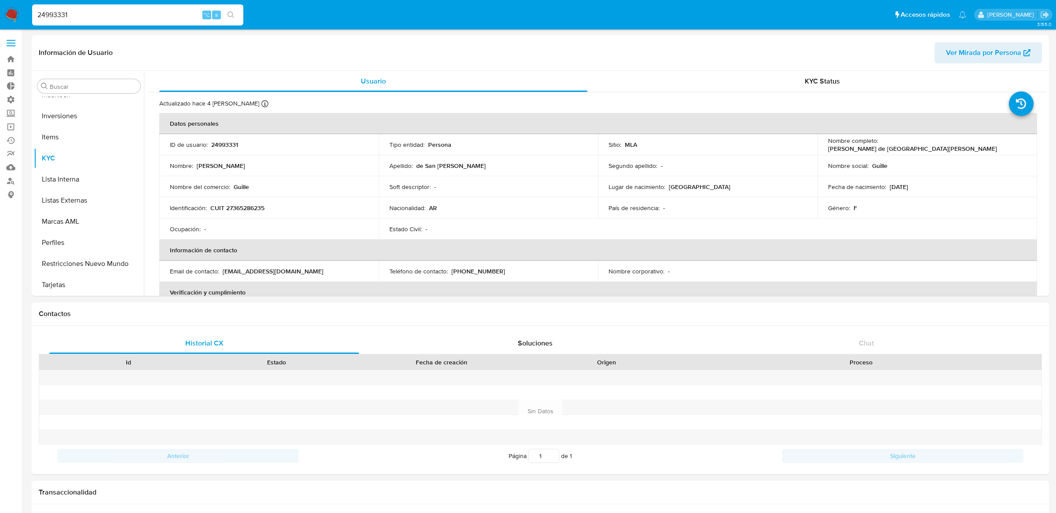
paste input "121779701787"
type input "121779701787"
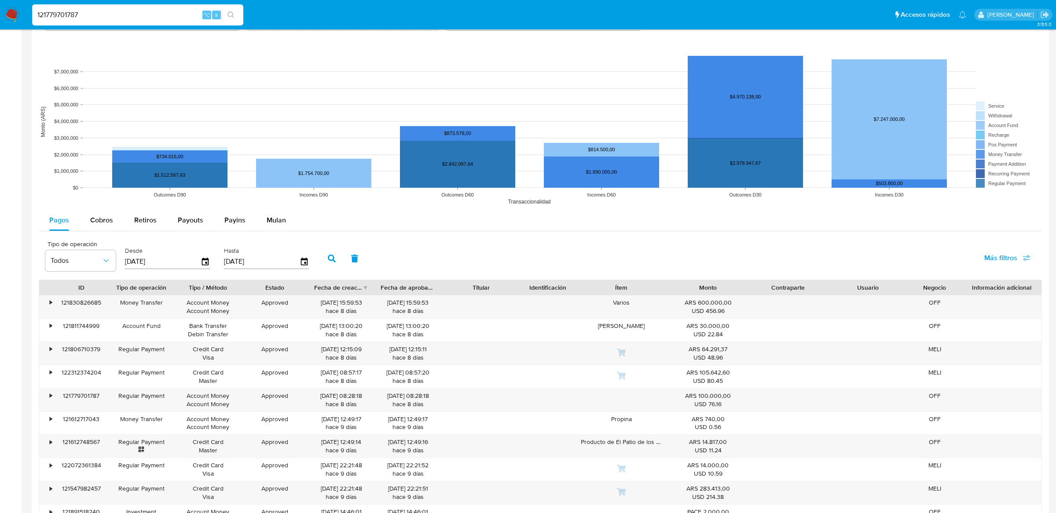
scroll to position [762, 0]
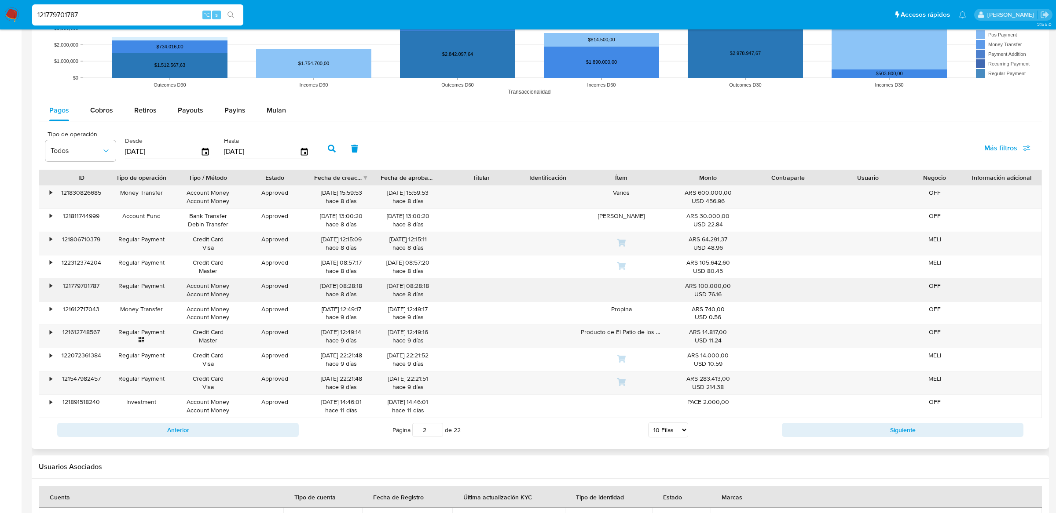
click at [48, 283] on div "•" at bounding box center [46, 290] width 15 height 23
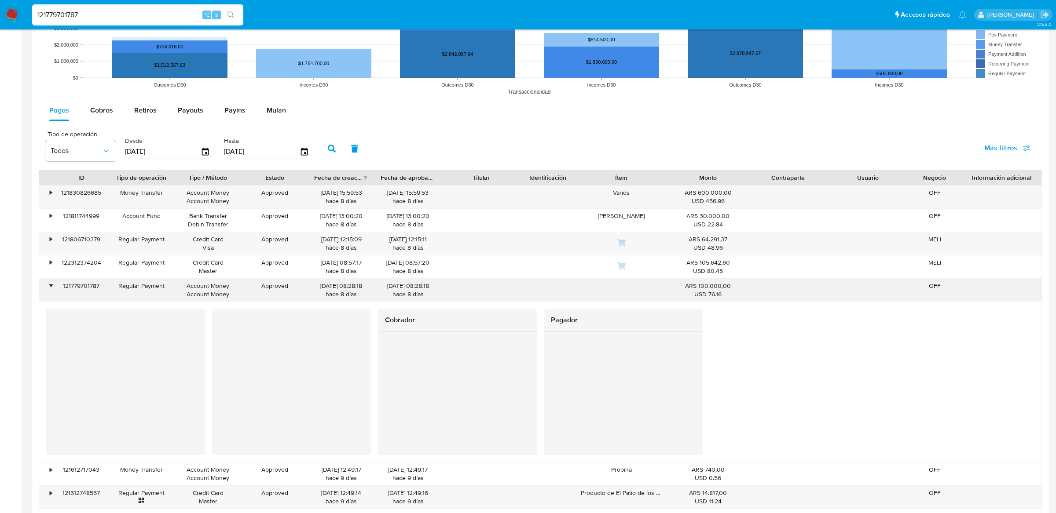
drag, startPoint x: 308, startPoint y: 288, endPoint x: 346, endPoint y: 288, distance: 37.8
click at [346, 288] on div "[DATE] 08:28:18 hace 8 [PERSON_NAME]" at bounding box center [341, 290] width 67 height 23
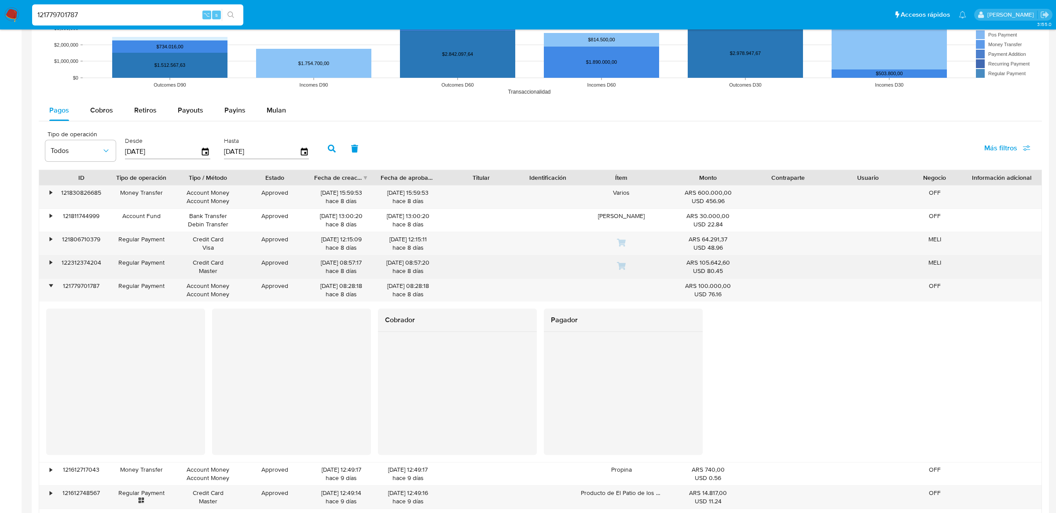
click at [54, 265] on div "•" at bounding box center [46, 267] width 15 height 23
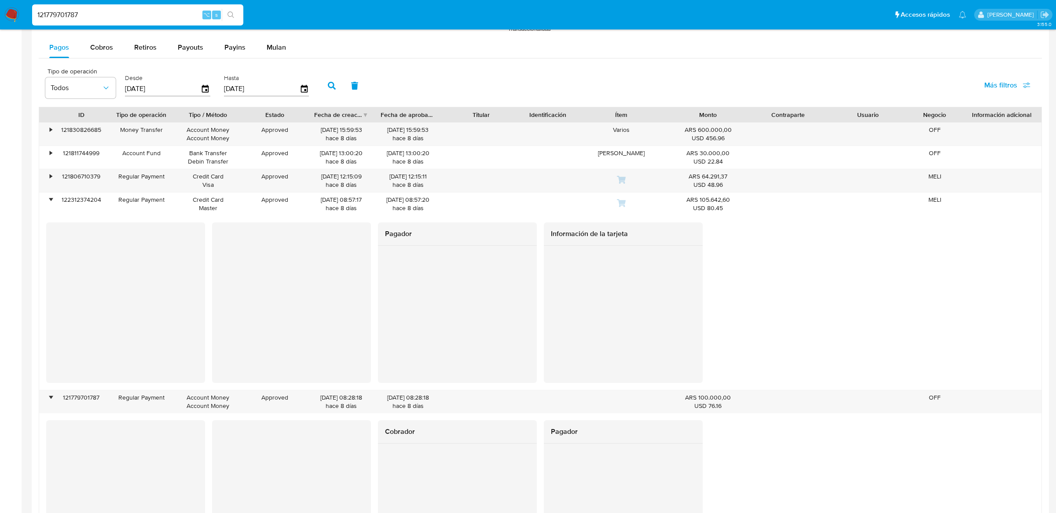
scroll to position [834, 0]
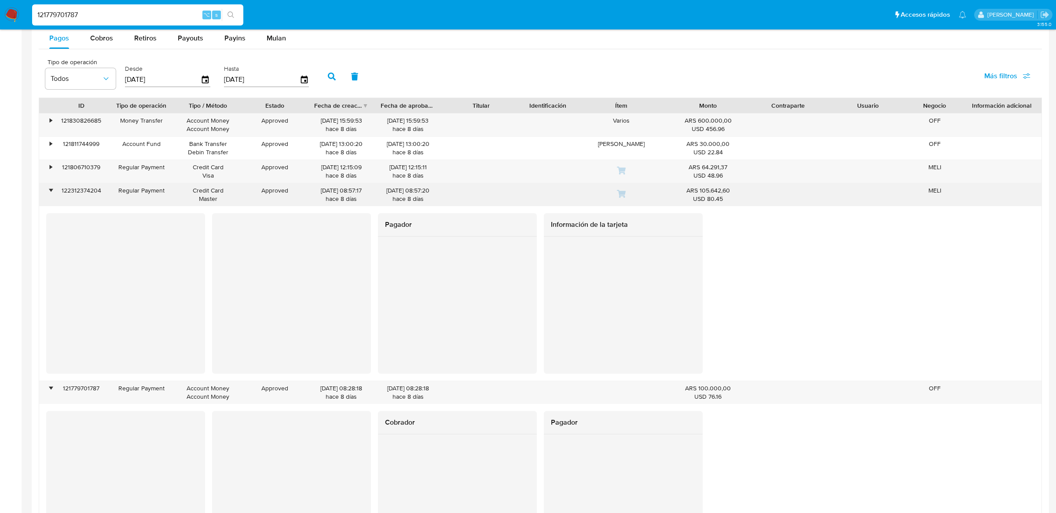
click at [48, 193] on div "•" at bounding box center [46, 194] width 15 height 23
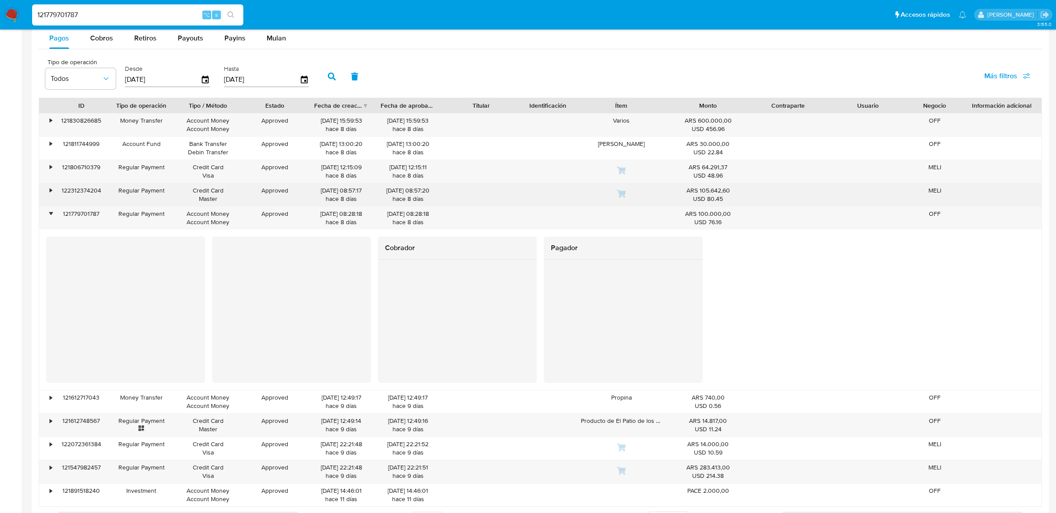
click at [55, 187] on div "122312374204" at bounding box center [81, 194] width 53 height 23
click at [54, 188] on div "•" at bounding box center [46, 194] width 15 height 23
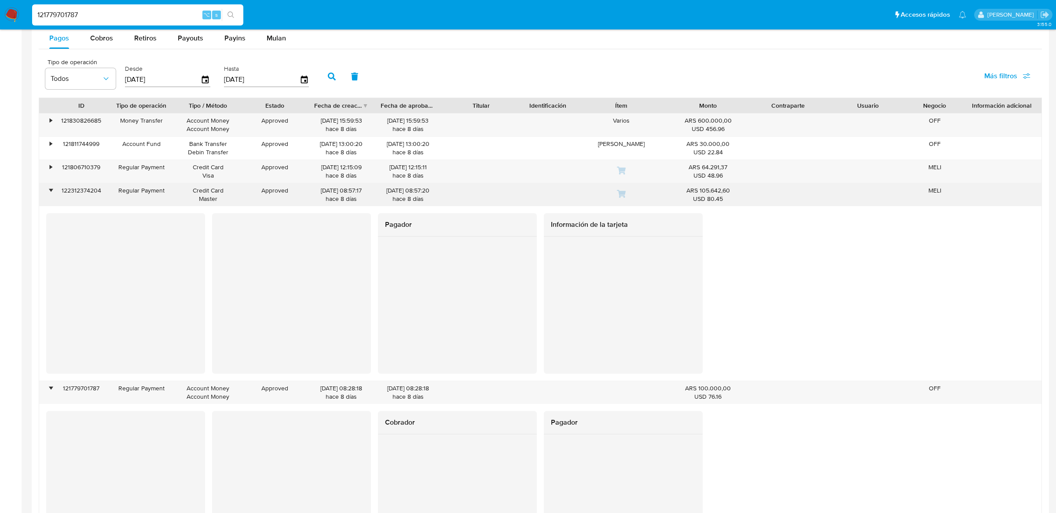
click at [51, 185] on div "•" at bounding box center [46, 194] width 15 height 23
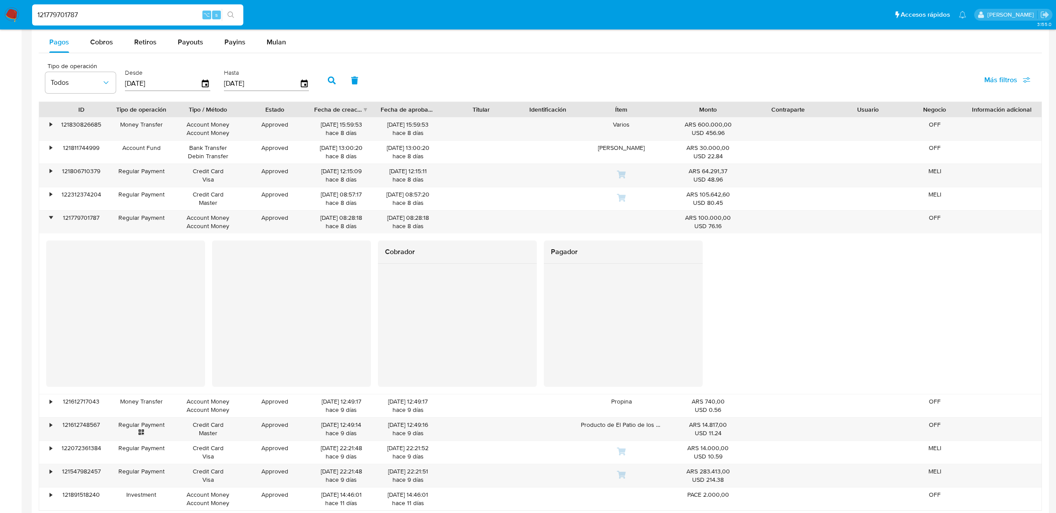
scroll to position [834, 0]
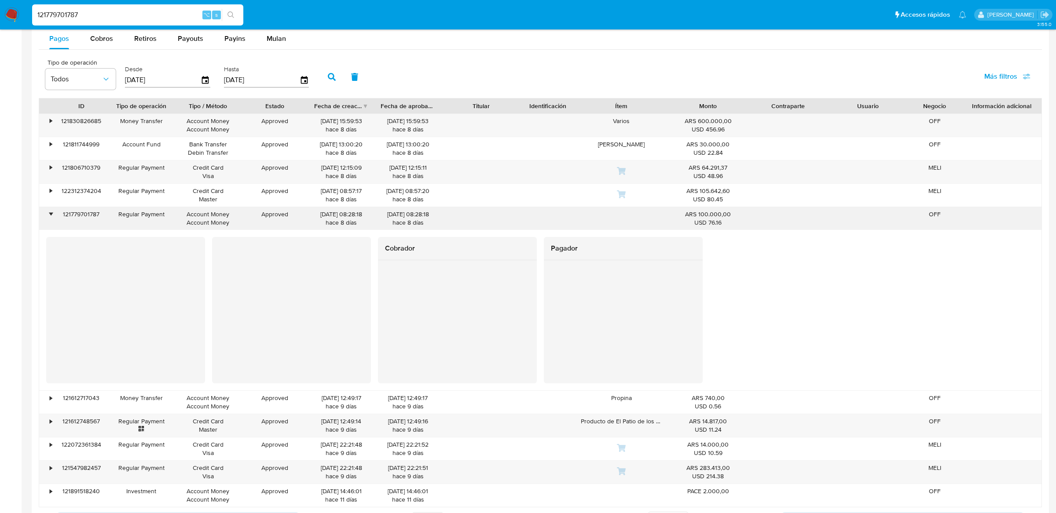
click at [50, 215] on div "•" at bounding box center [51, 214] width 2 height 8
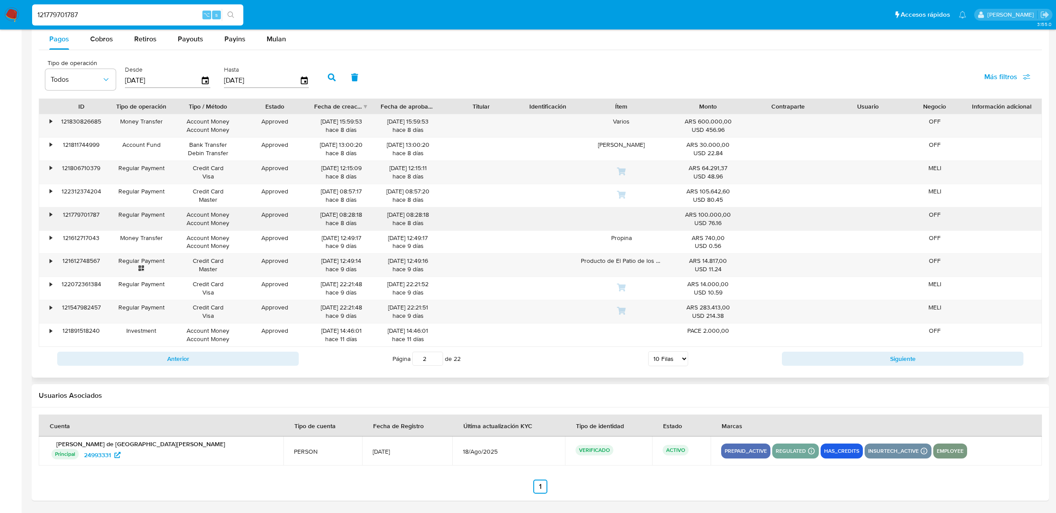
click at [50, 215] on div "•" at bounding box center [51, 215] width 2 height 8
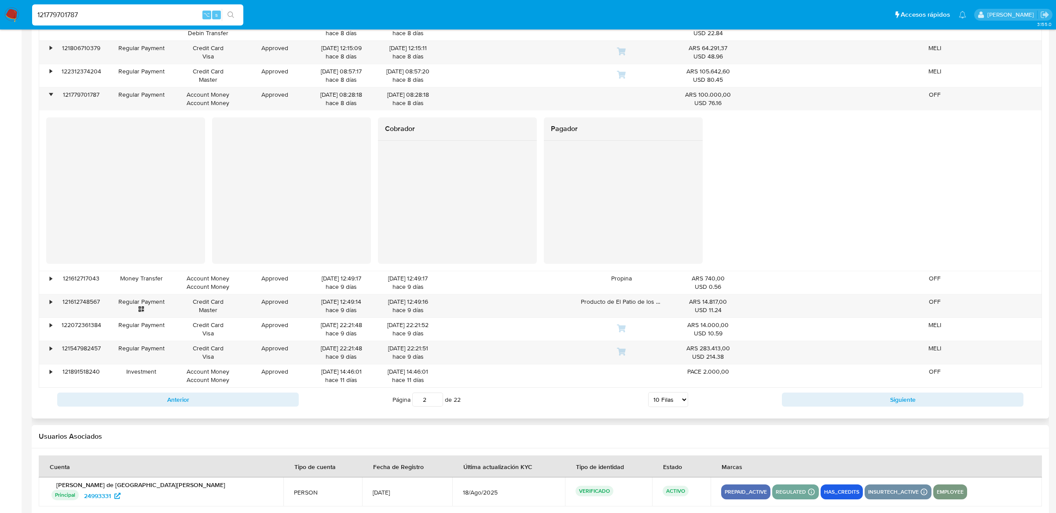
scroll to position [916, 0]
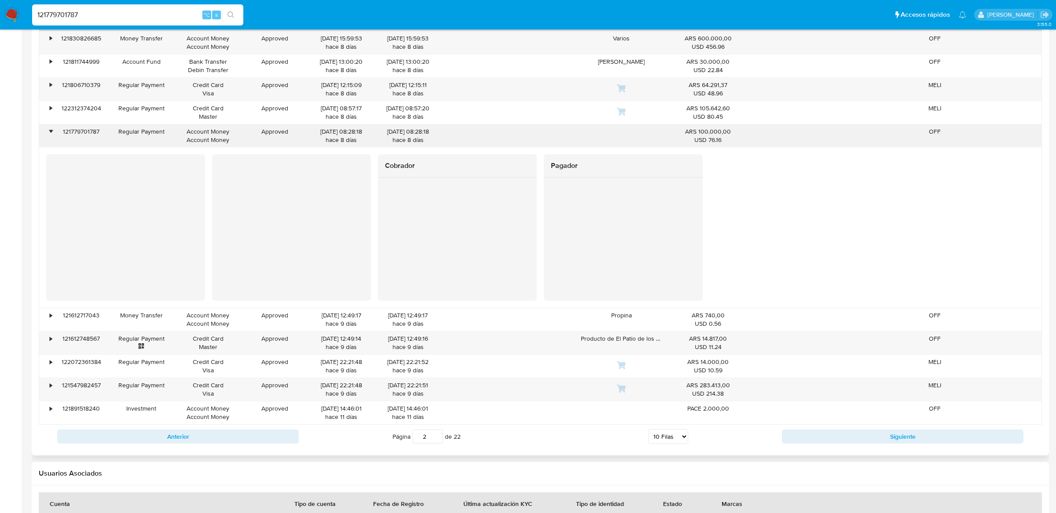
click at [53, 130] on div "•" at bounding box center [46, 136] width 15 height 23
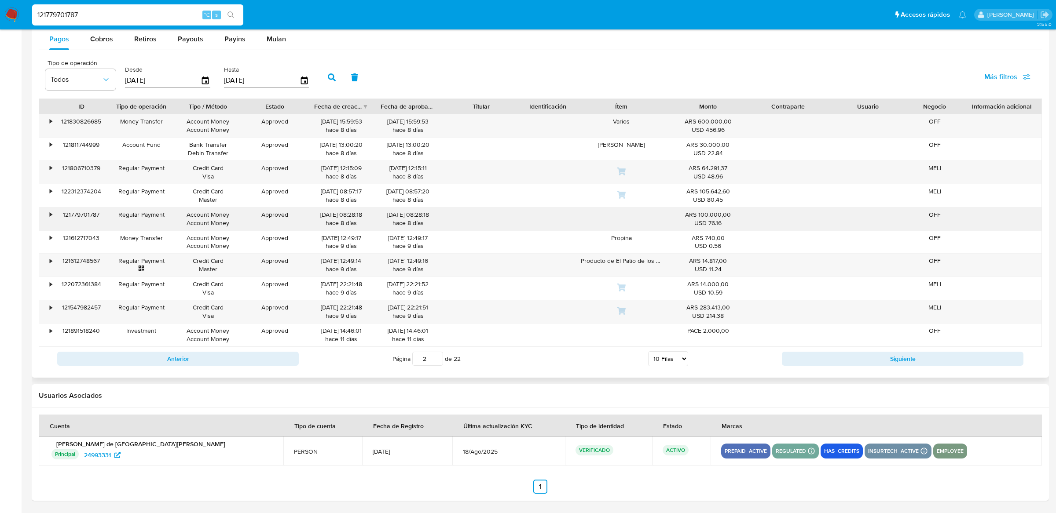
scroll to position [835, 0]
click at [89, 215] on div "121779701787" at bounding box center [81, 219] width 53 height 23
